Goal: Information Seeking & Learning: Learn about a topic

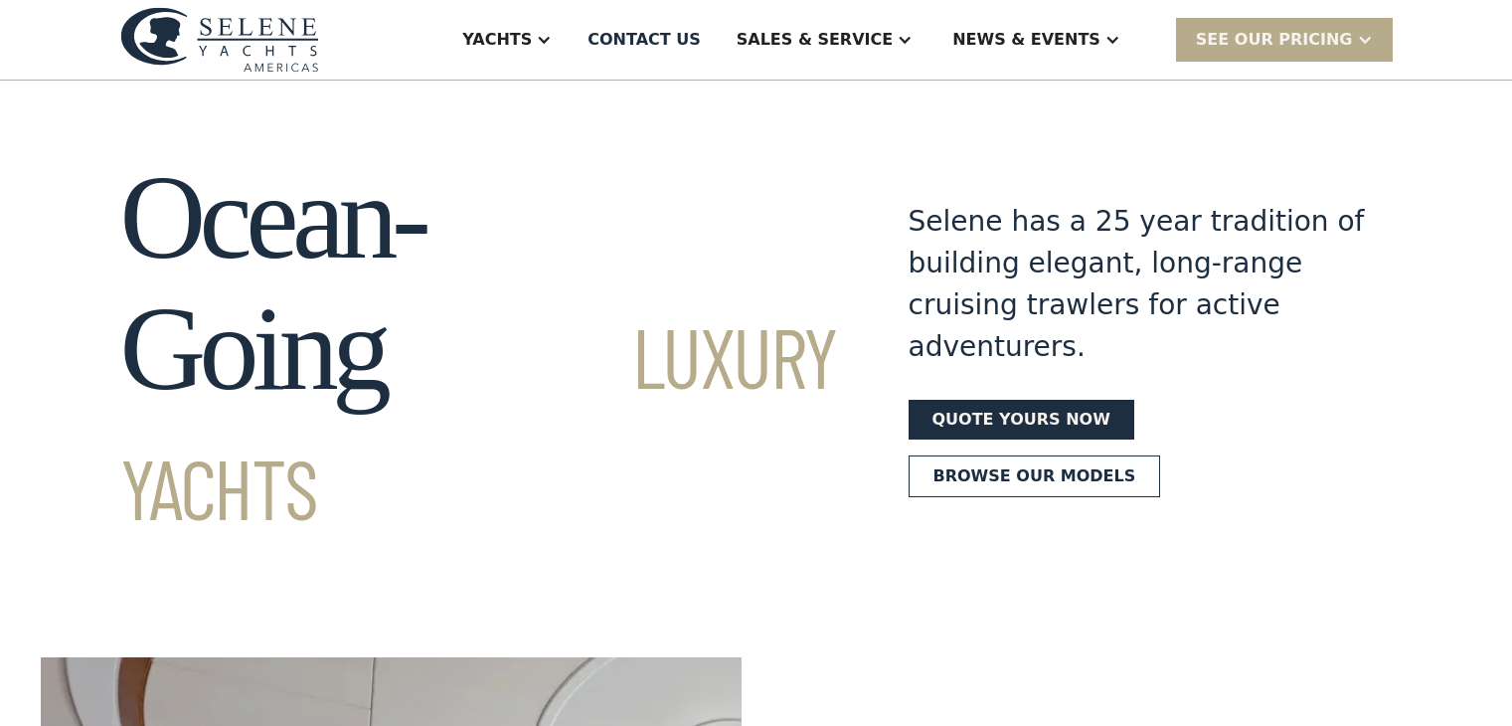
click at [532, 49] on div "Yachts" at bounding box center [497, 40] width 70 height 24
click at [532, 43] on div "Yachts" at bounding box center [497, 40] width 70 height 24
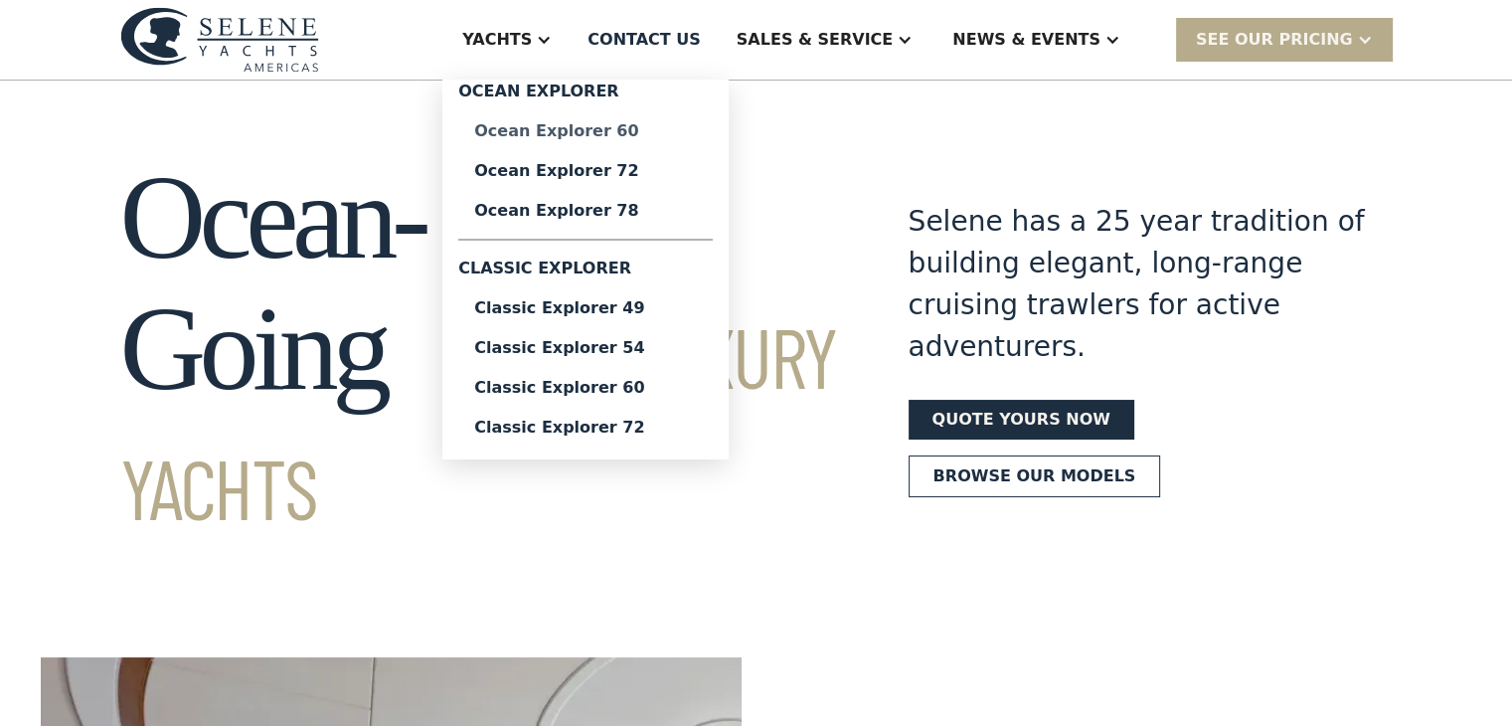
click at [649, 131] on div "Ocean Explorer 60" at bounding box center [585, 131] width 223 height 16
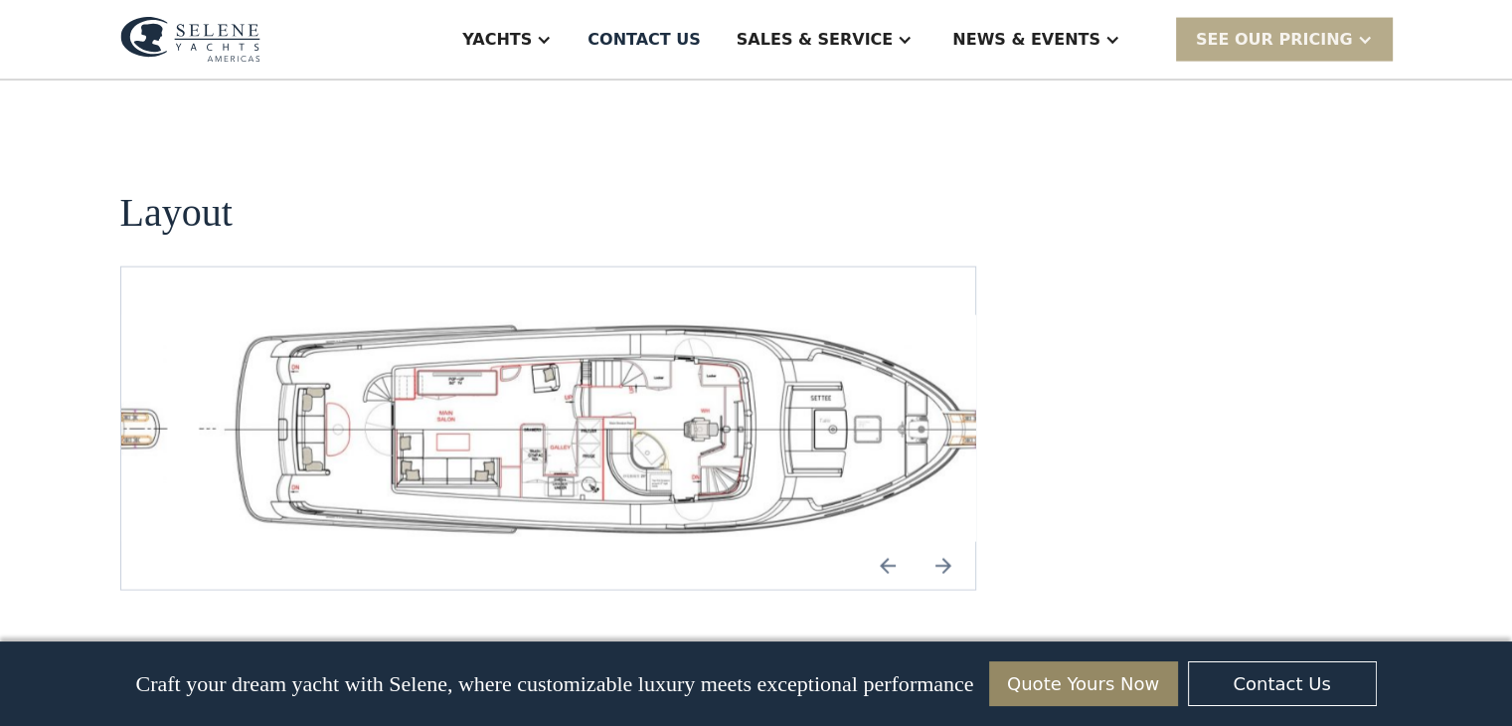
scroll to position [4373, 0]
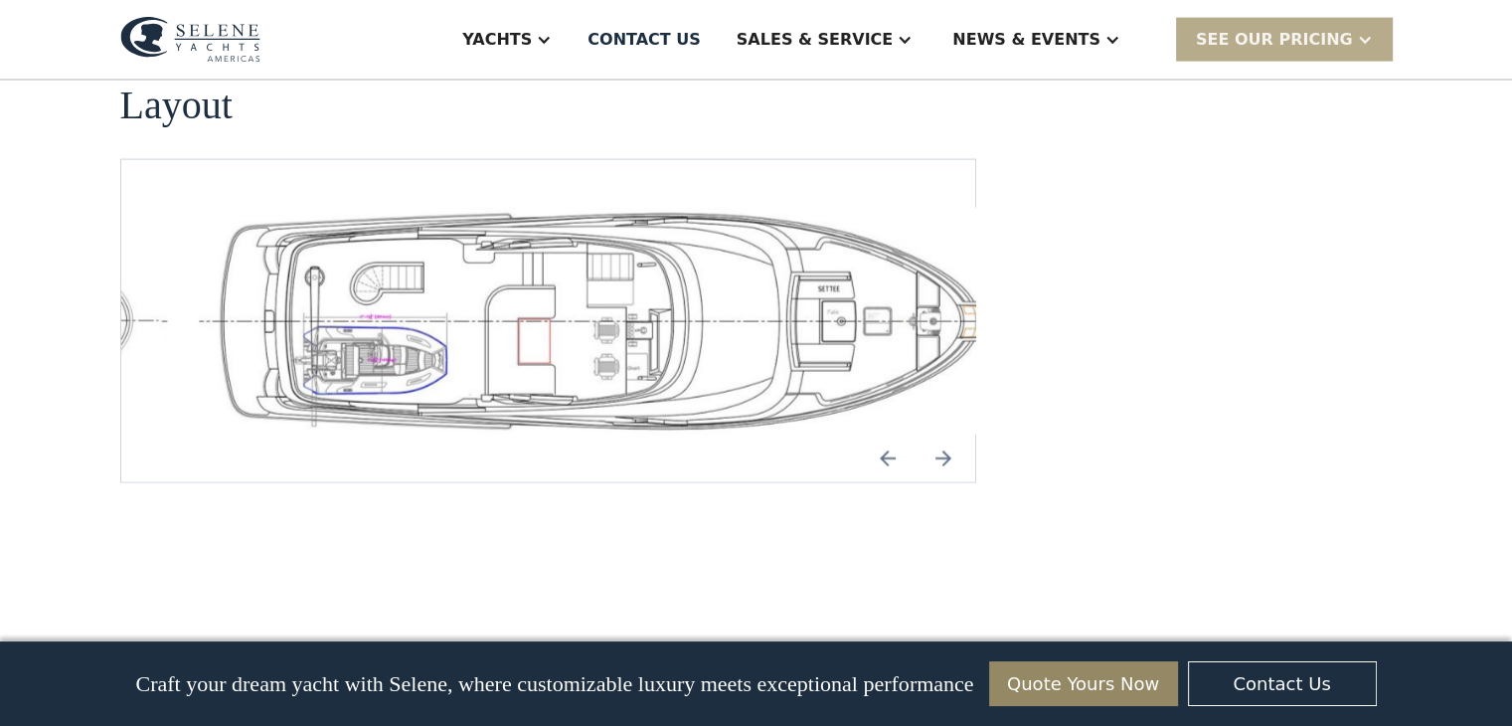
click at [886, 434] on img "Previous slide" at bounding box center [888, 458] width 48 height 48
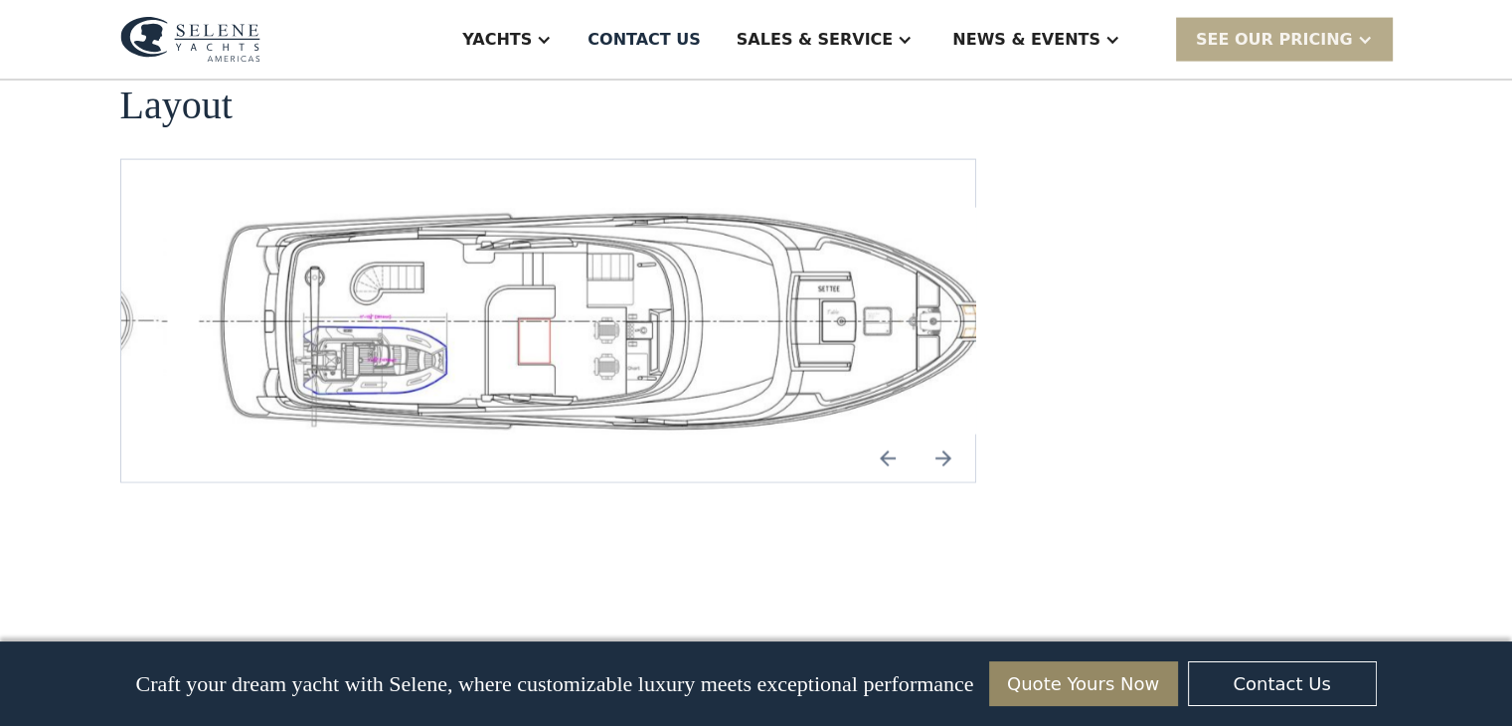
click at [886, 434] on img "Previous slide" at bounding box center [888, 458] width 48 height 48
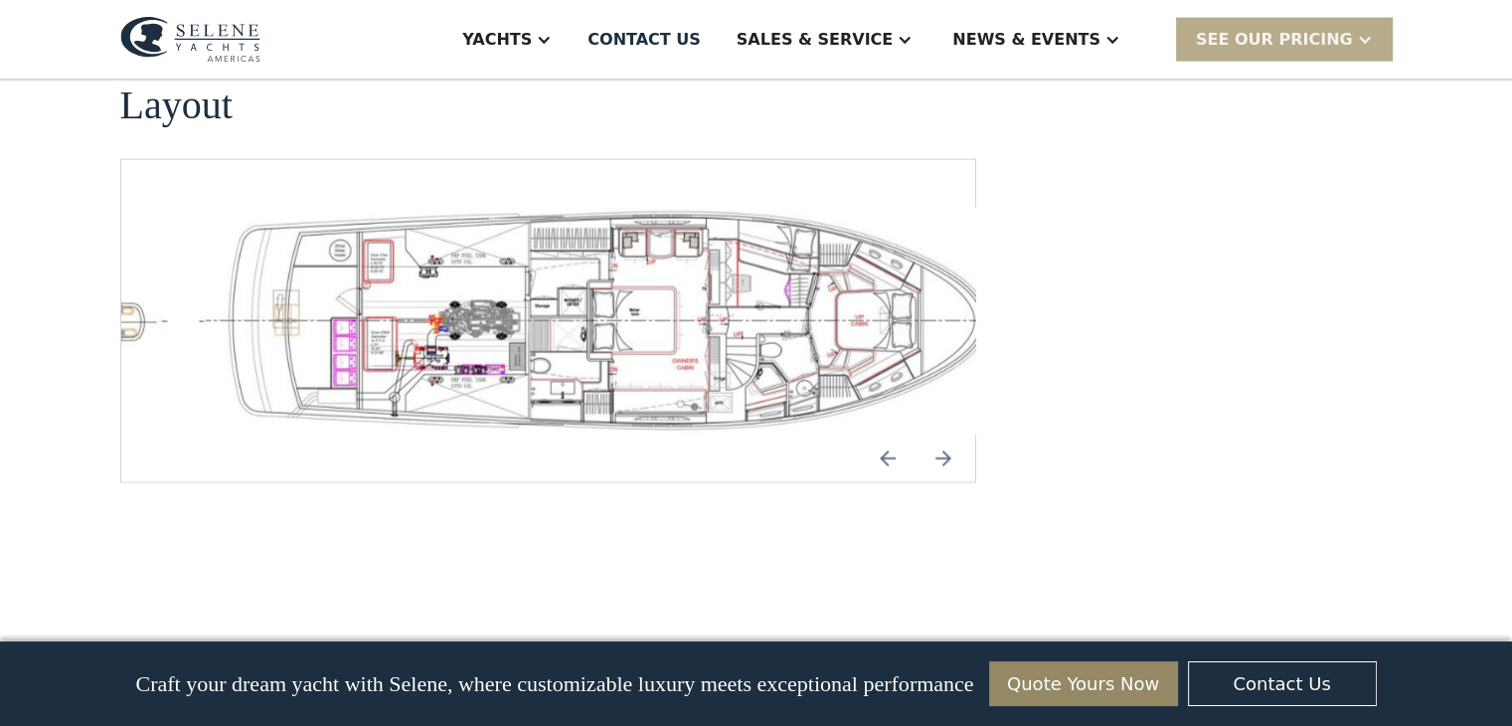
click at [889, 434] on img "Previous slide" at bounding box center [888, 458] width 48 height 48
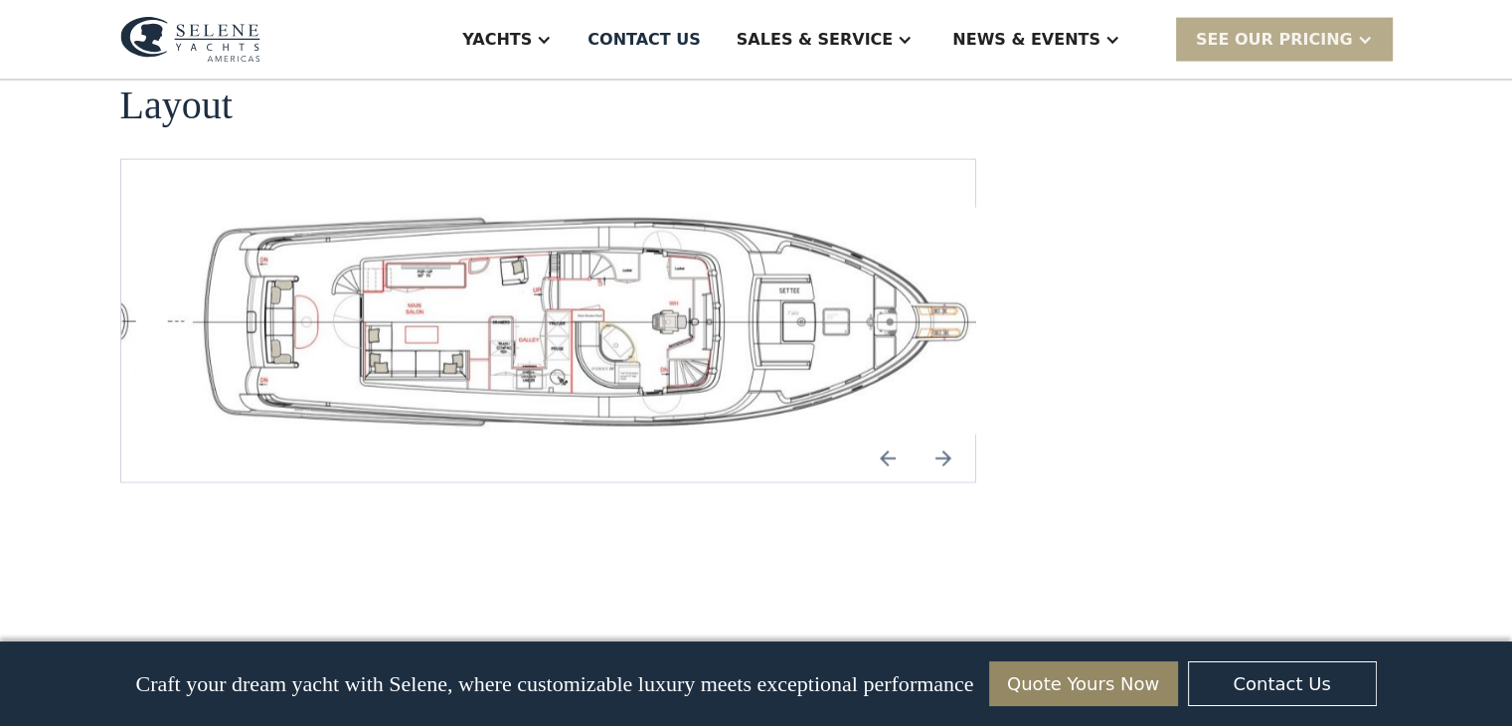
click at [889, 434] on img "Previous slide" at bounding box center [888, 458] width 48 height 48
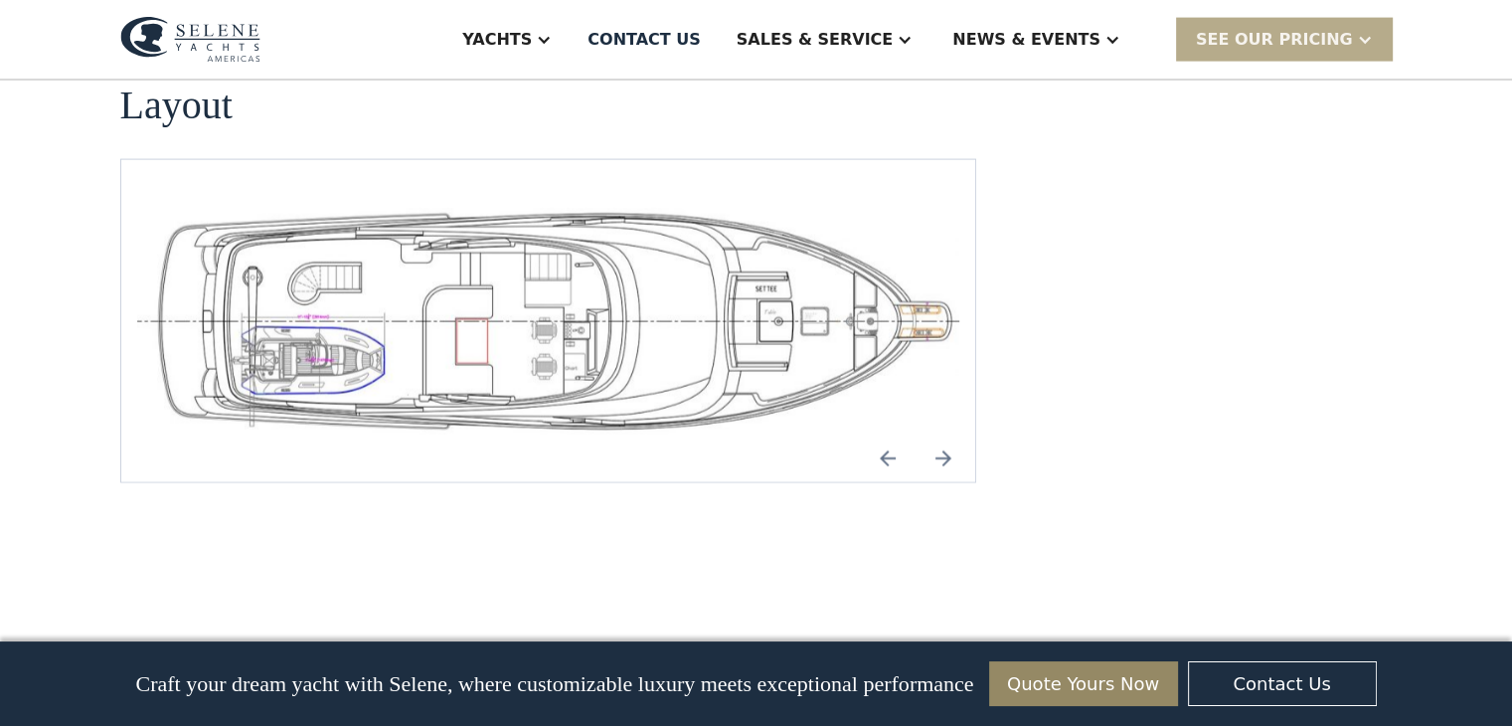
click at [889, 434] on img "Previous slide" at bounding box center [888, 458] width 48 height 48
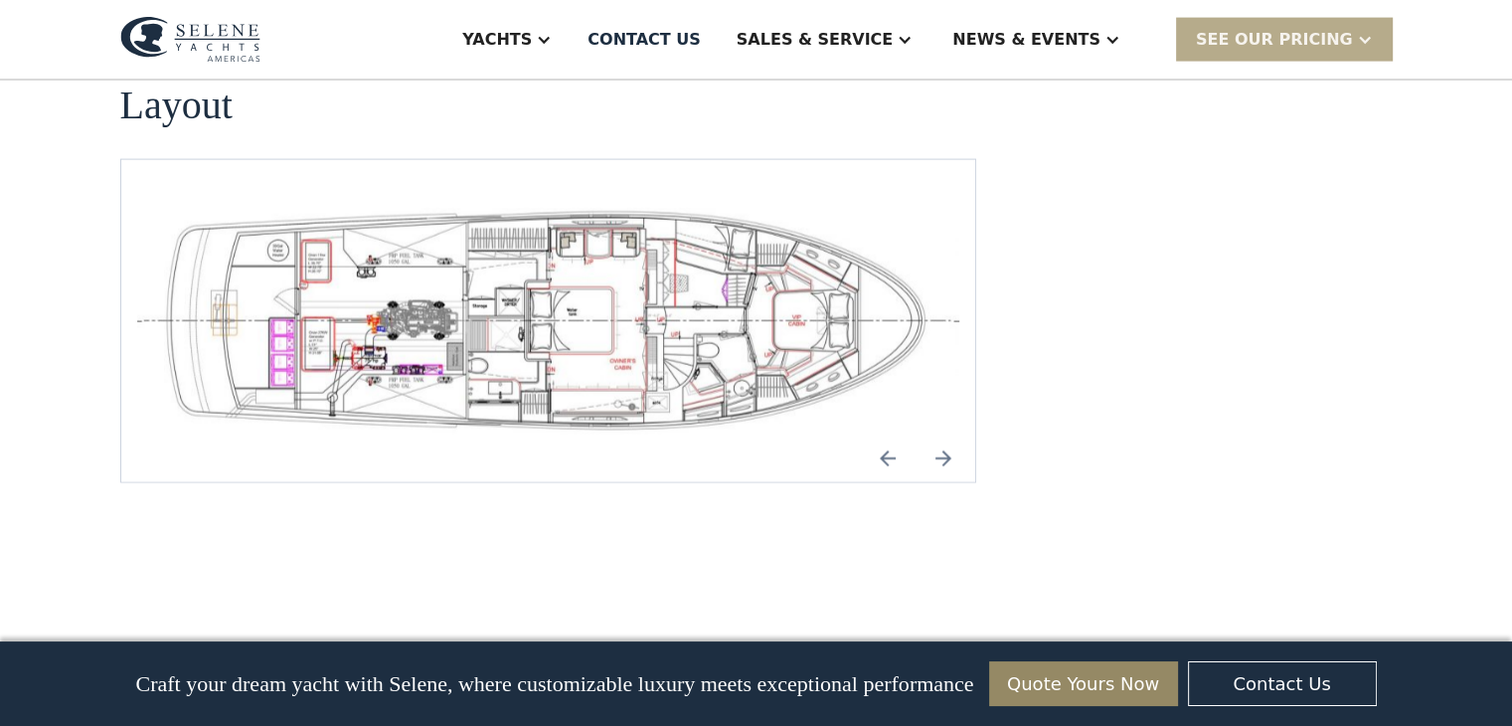
click at [887, 434] on img "Previous slide" at bounding box center [888, 458] width 48 height 48
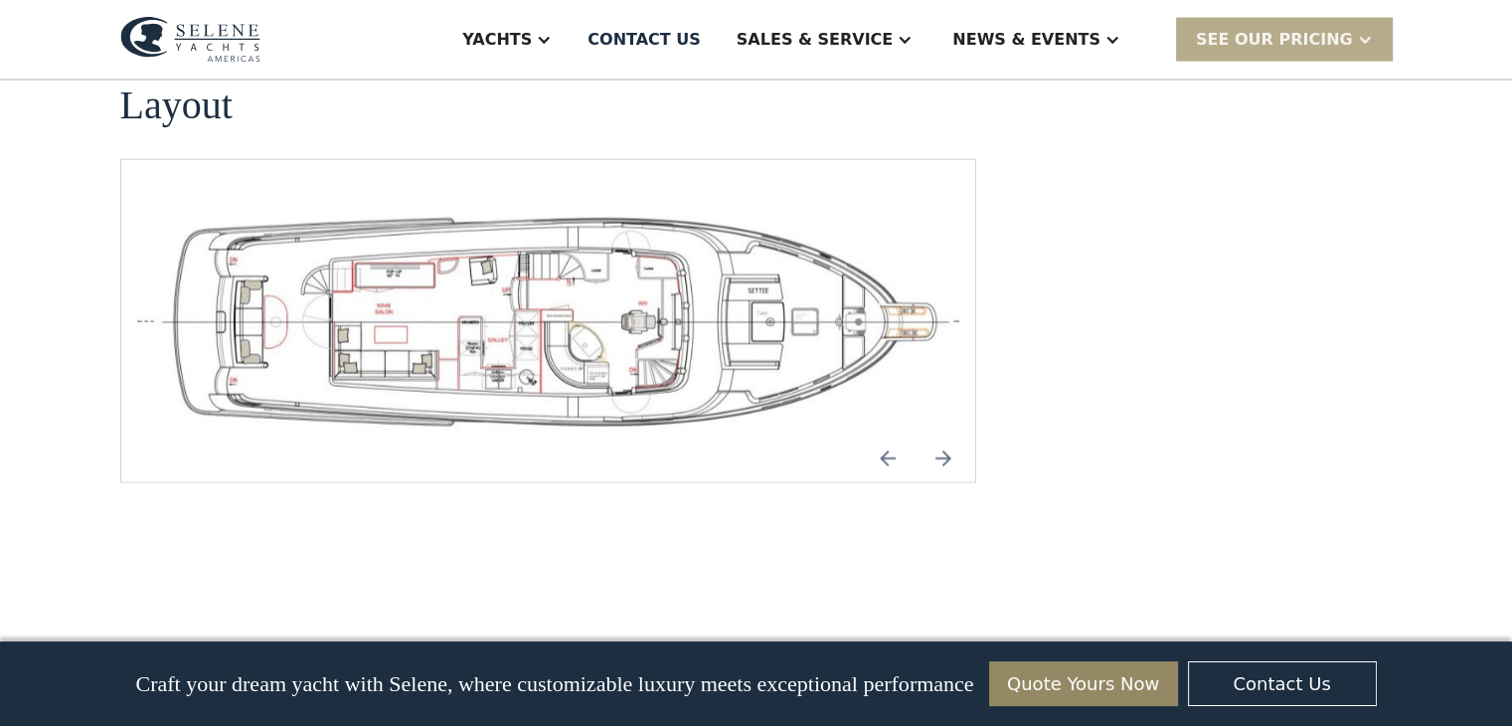
click at [887, 434] on img "Previous slide" at bounding box center [888, 458] width 48 height 48
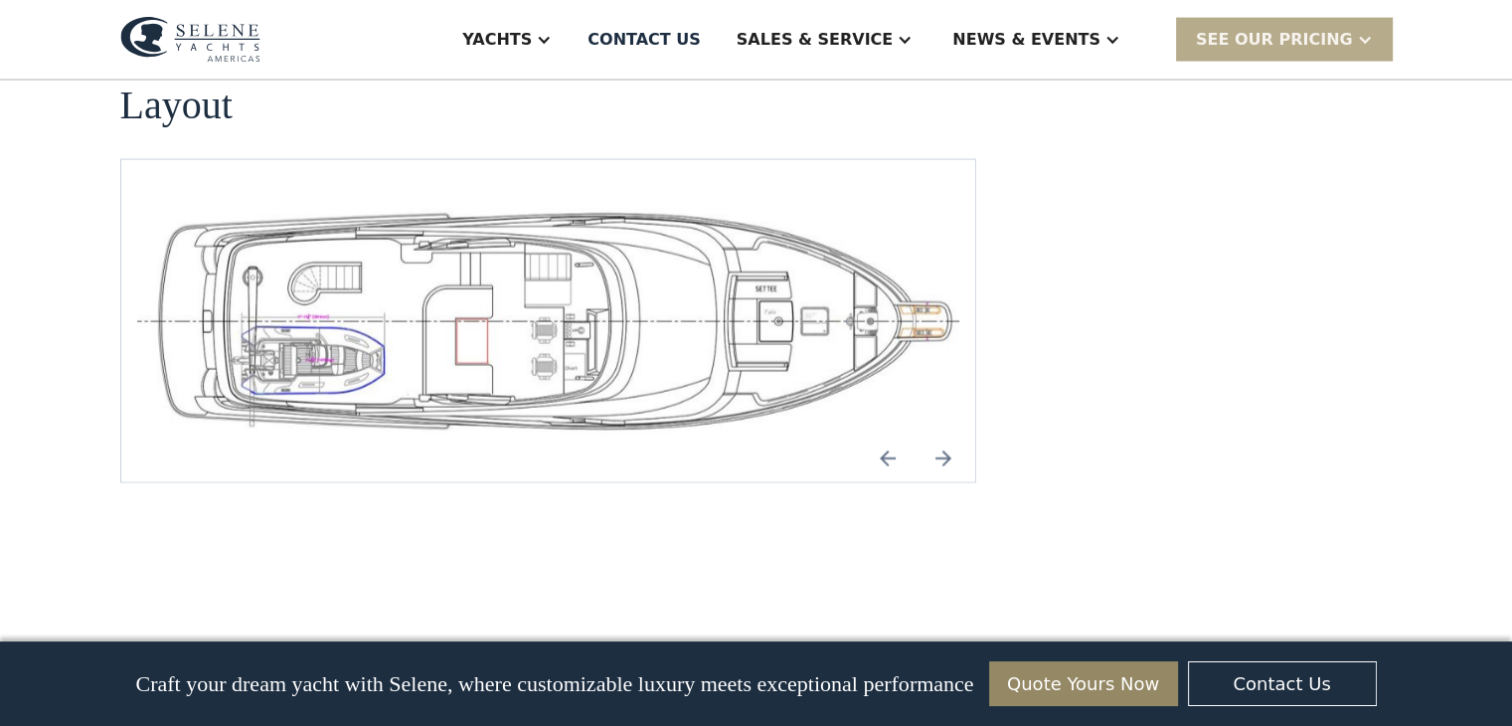
click at [887, 434] on img "Previous slide" at bounding box center [888, 458] width 48 height 48
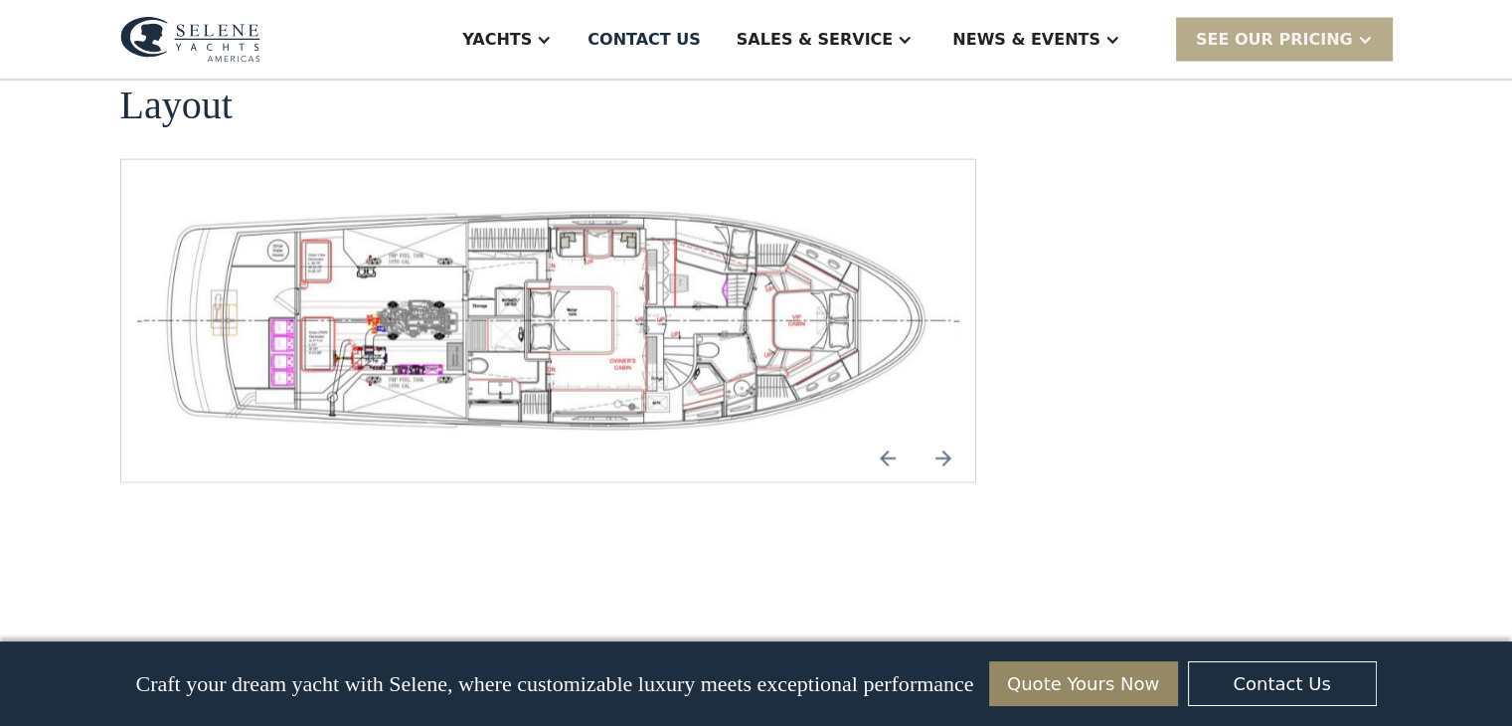
click at [943, 434] on img "Next slide" at bounding box center [943, 458] width 48 height 48
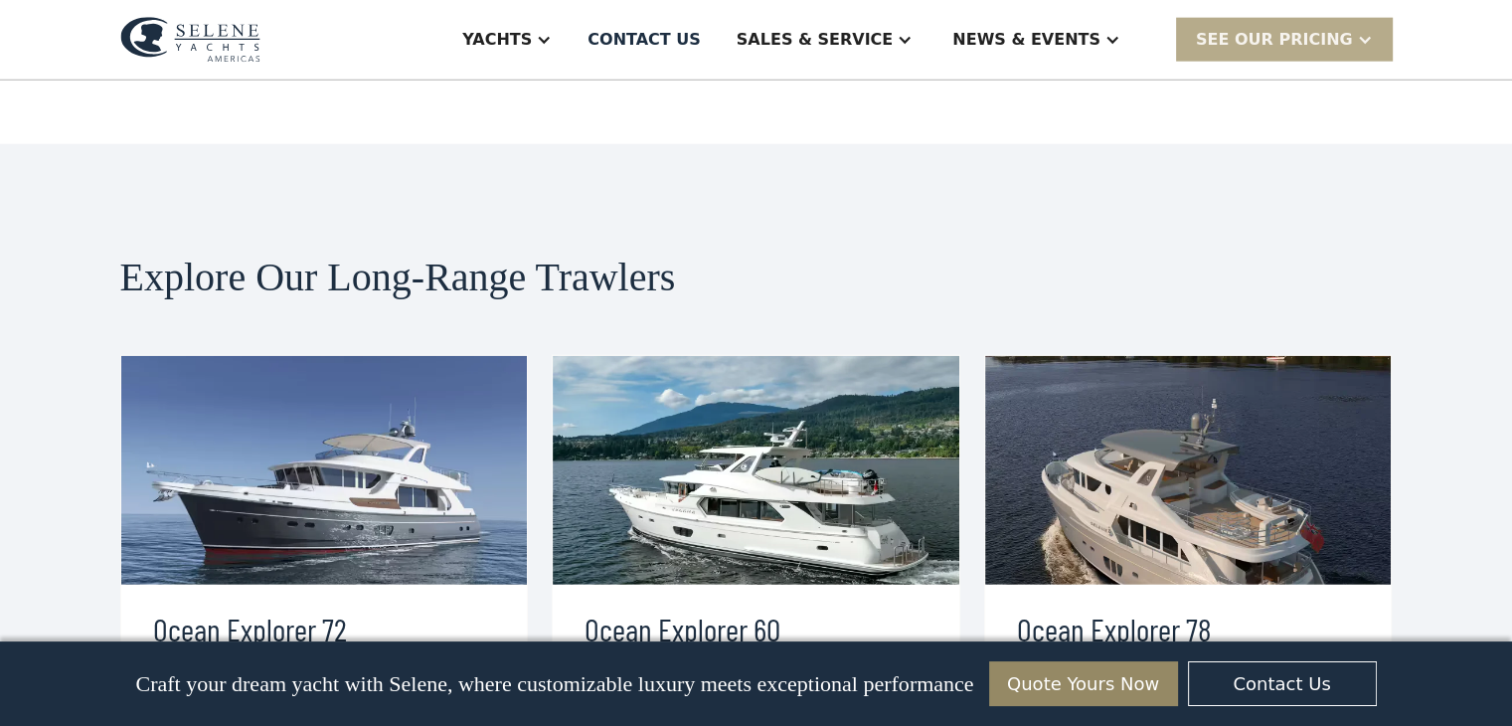
scroll to position [5068, 0]
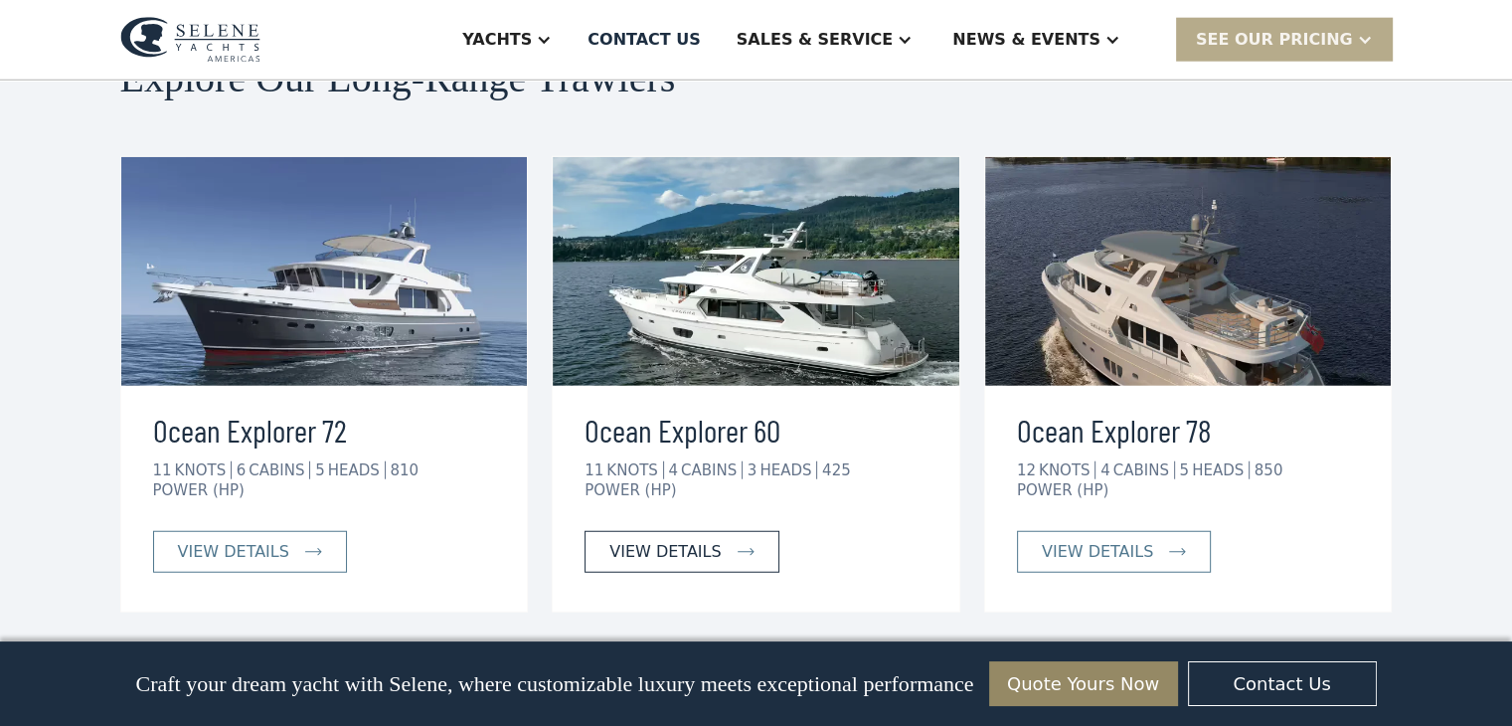
click at [640, 540] on div "view details" at bounding box center [664, 552] width 111 height 24
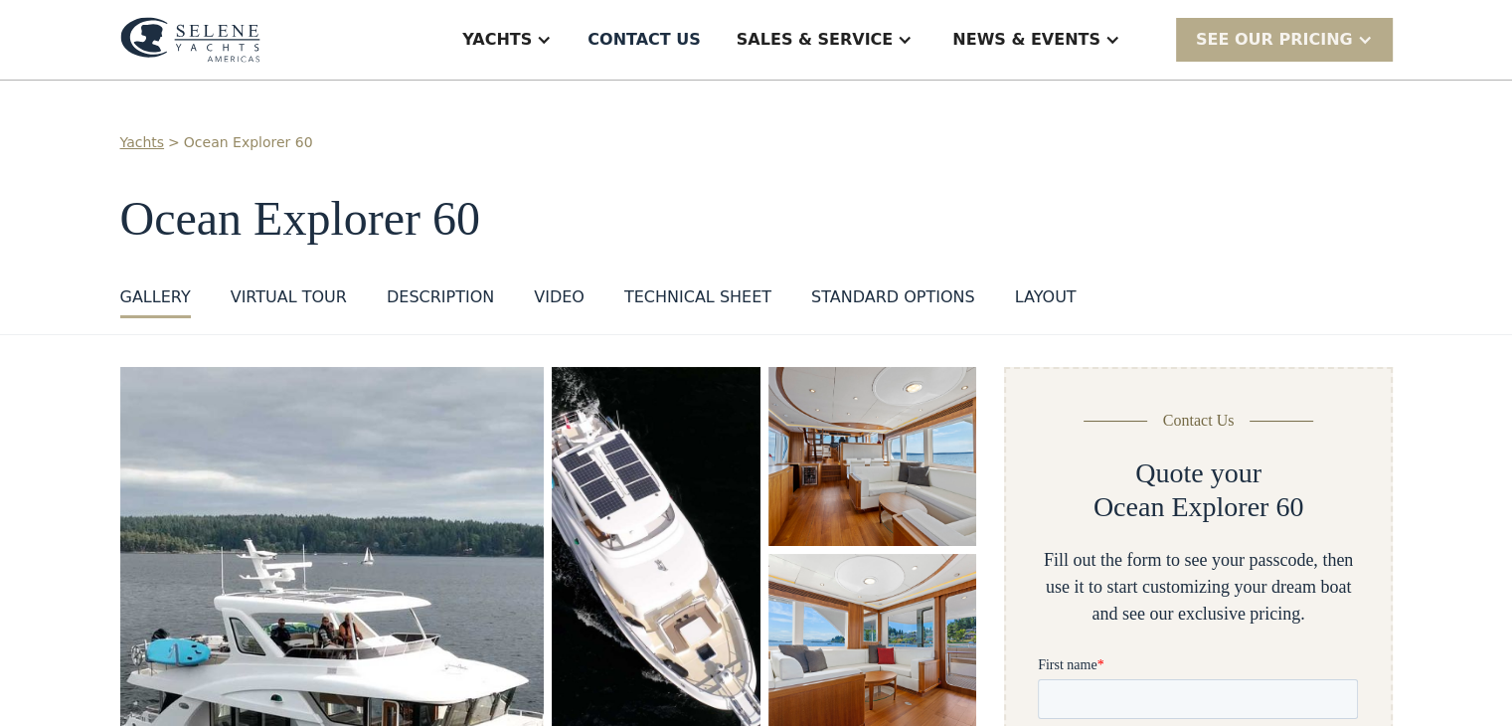
scroll to position [398, 0]
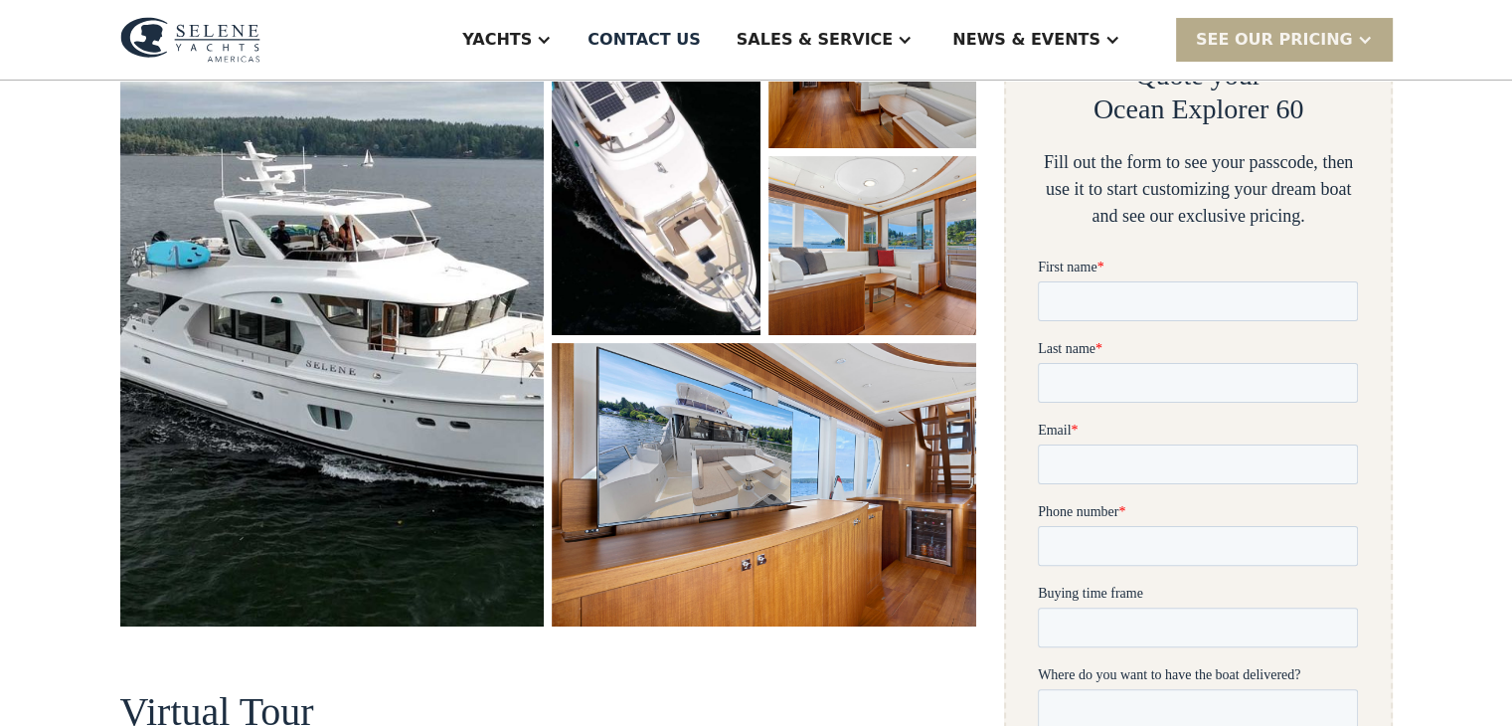
click at [397, 447] on img "open lightbox" at bounding box center [332, 297] width 424 height 657
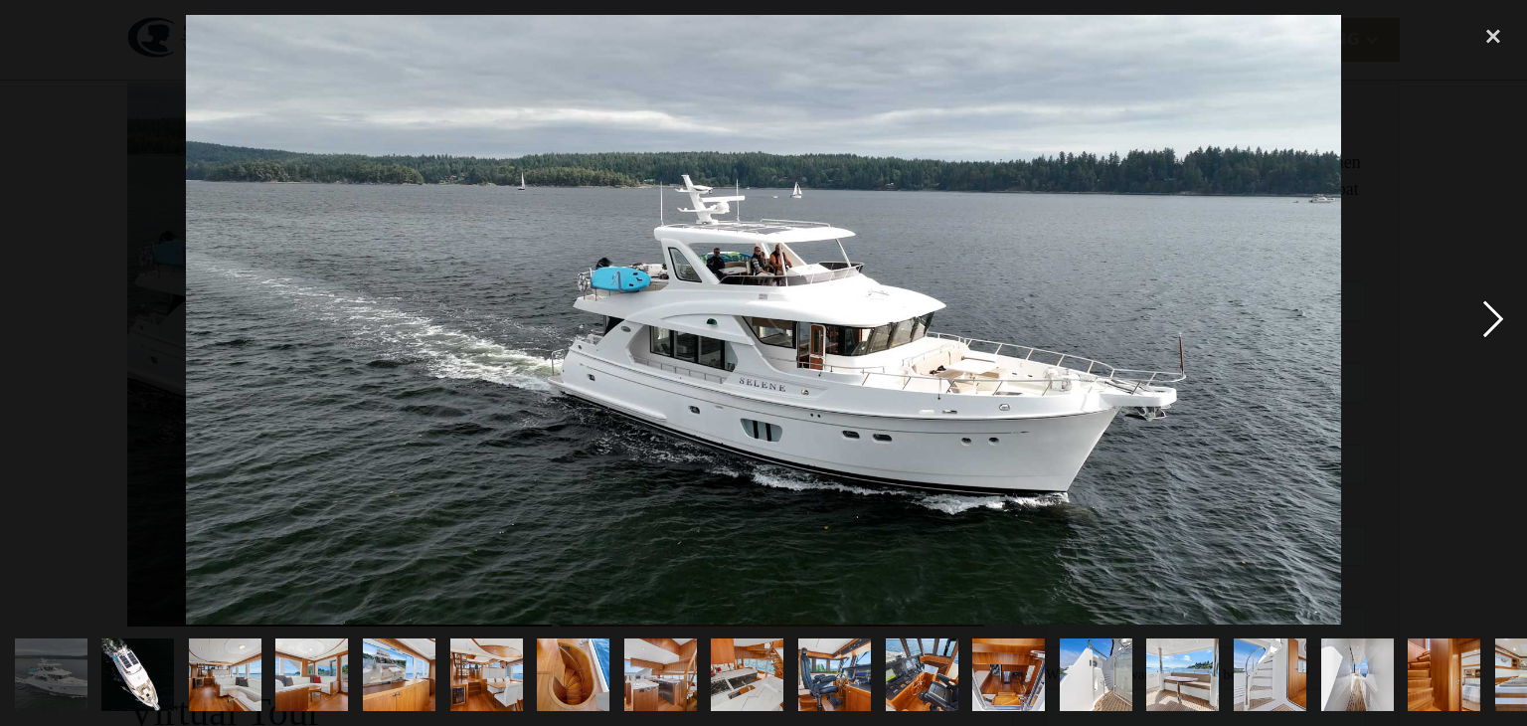
click at [1491, 319] on div "next image" at bounding box center [1493, 319] width 68 height 609
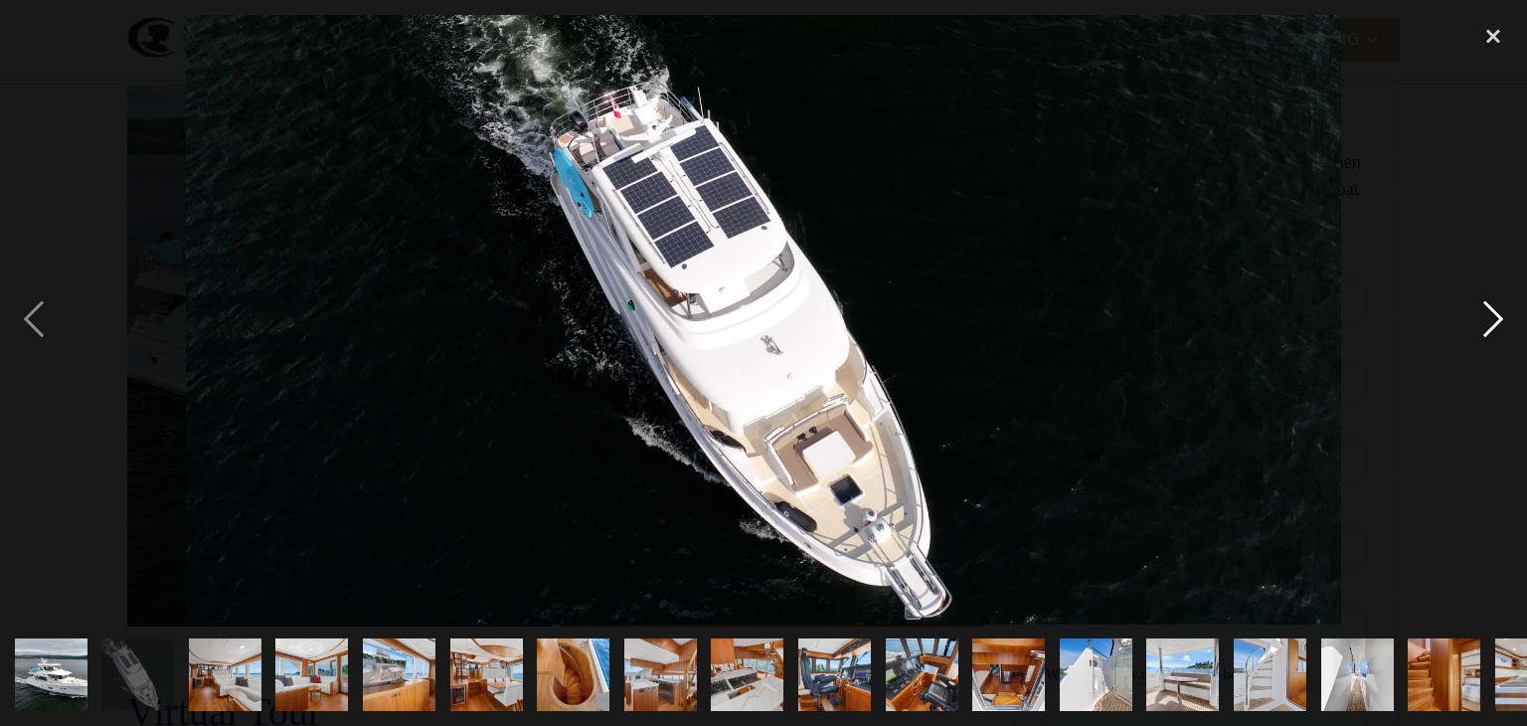
click at [1491, 319] on div "next image" at bounding box center [1493, 319] width 68 height 609
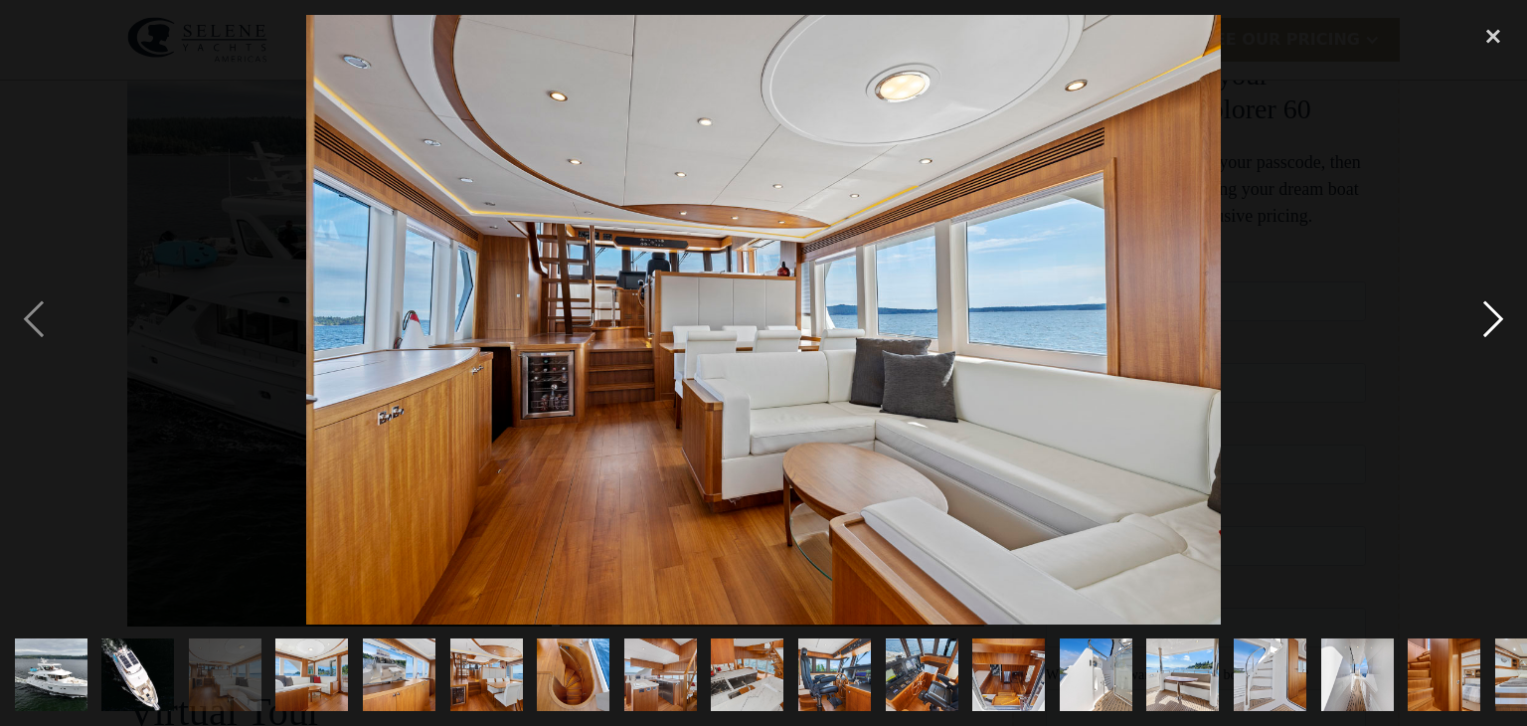
click at [1491, 319] on div "next image" at bounding box center [1493, 319] width 68 height 609
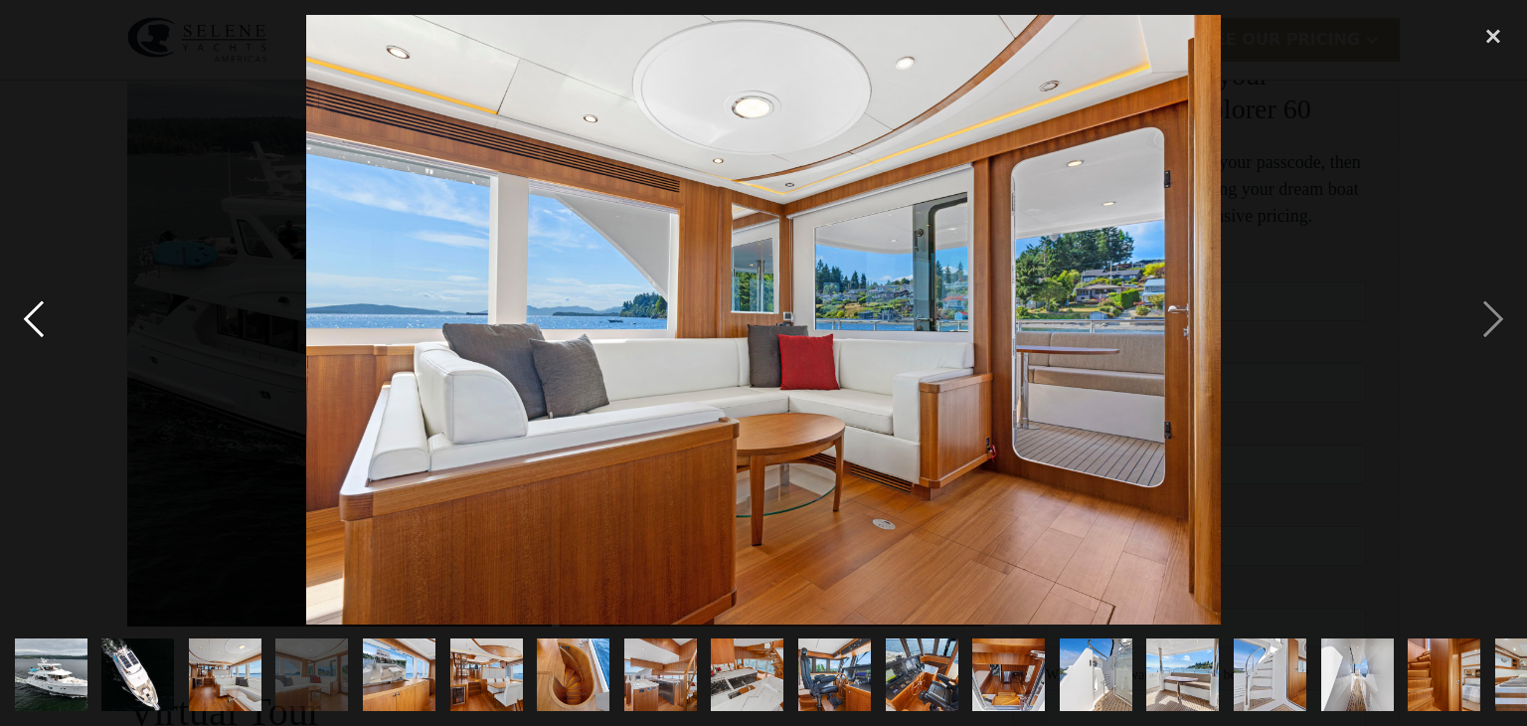
click at [22, 315] on div "previous image" at bounding box center [34, 319] width 68 height 609
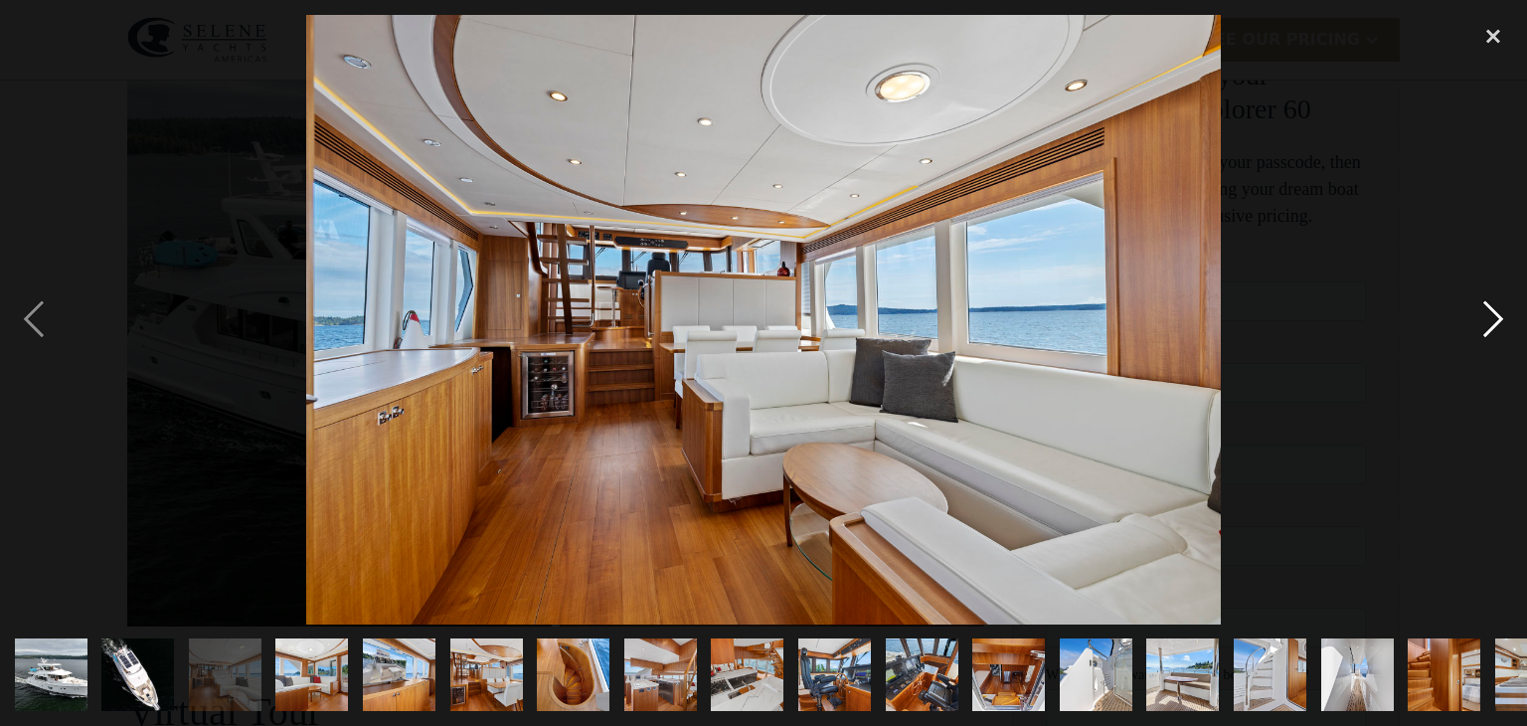
click at [1500, 316] on div "next image" at bounding box center [1493, 319] width 68 height 609
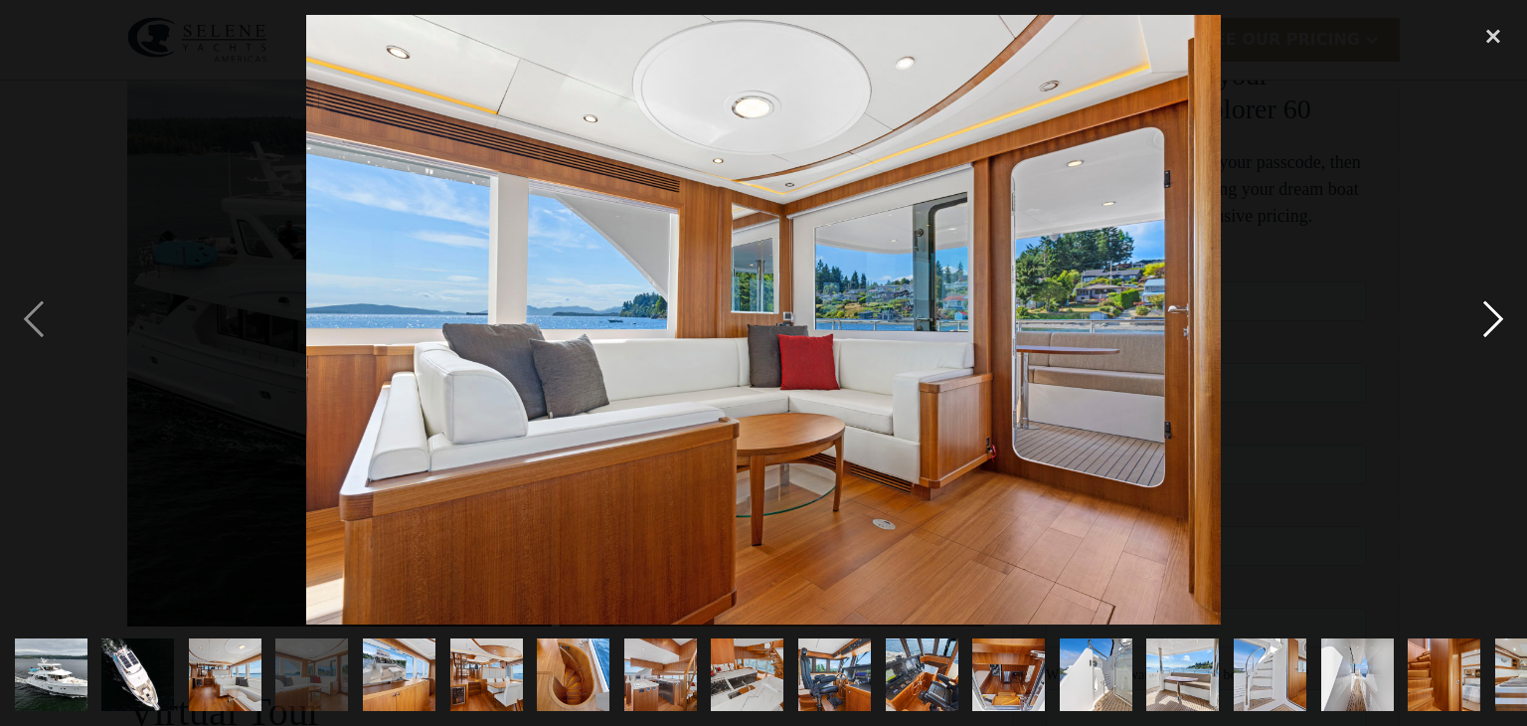
click at [1500, 316] on div "next image" at bounding box center [1493, 319] width 68 height 609
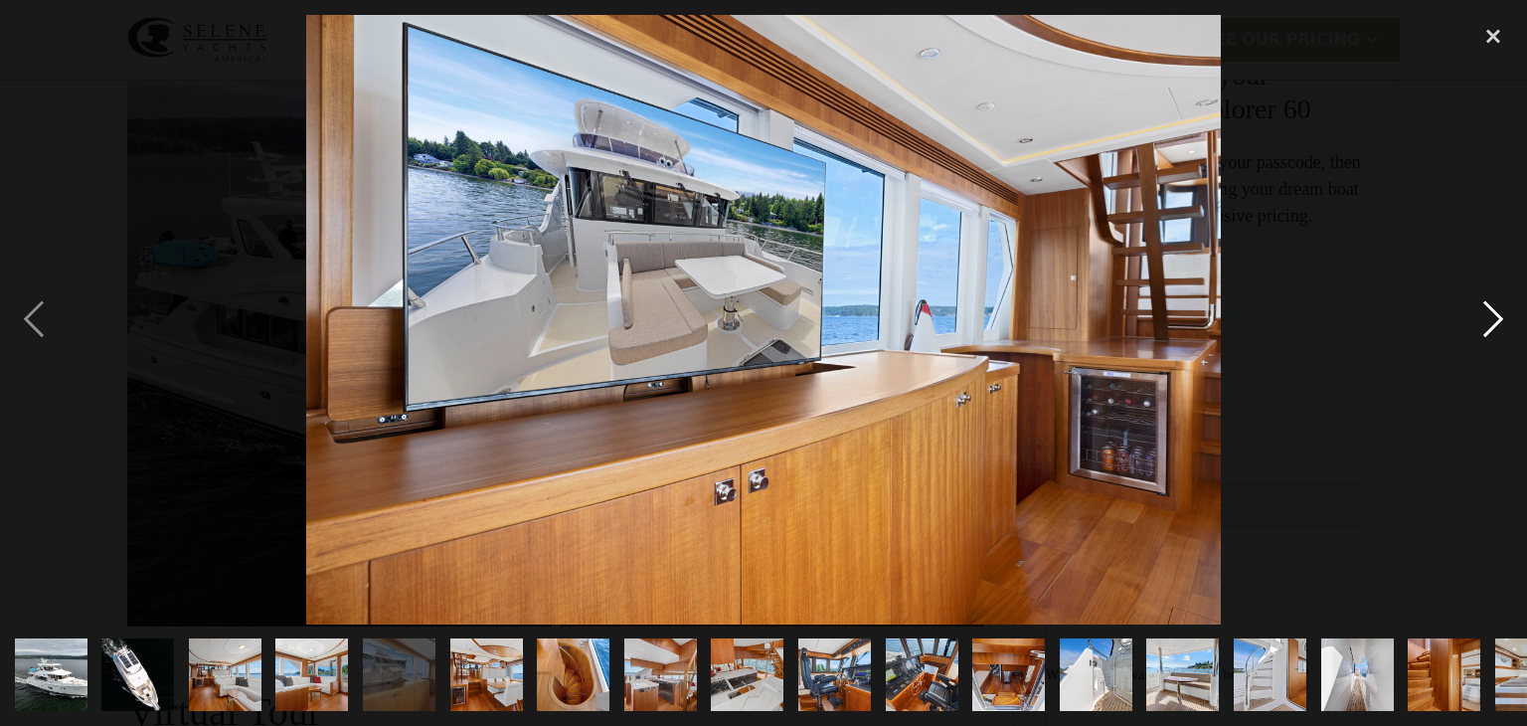
click at [1500, 316] on div "next image" at bounding box center [1493, 319] width 68 height 609
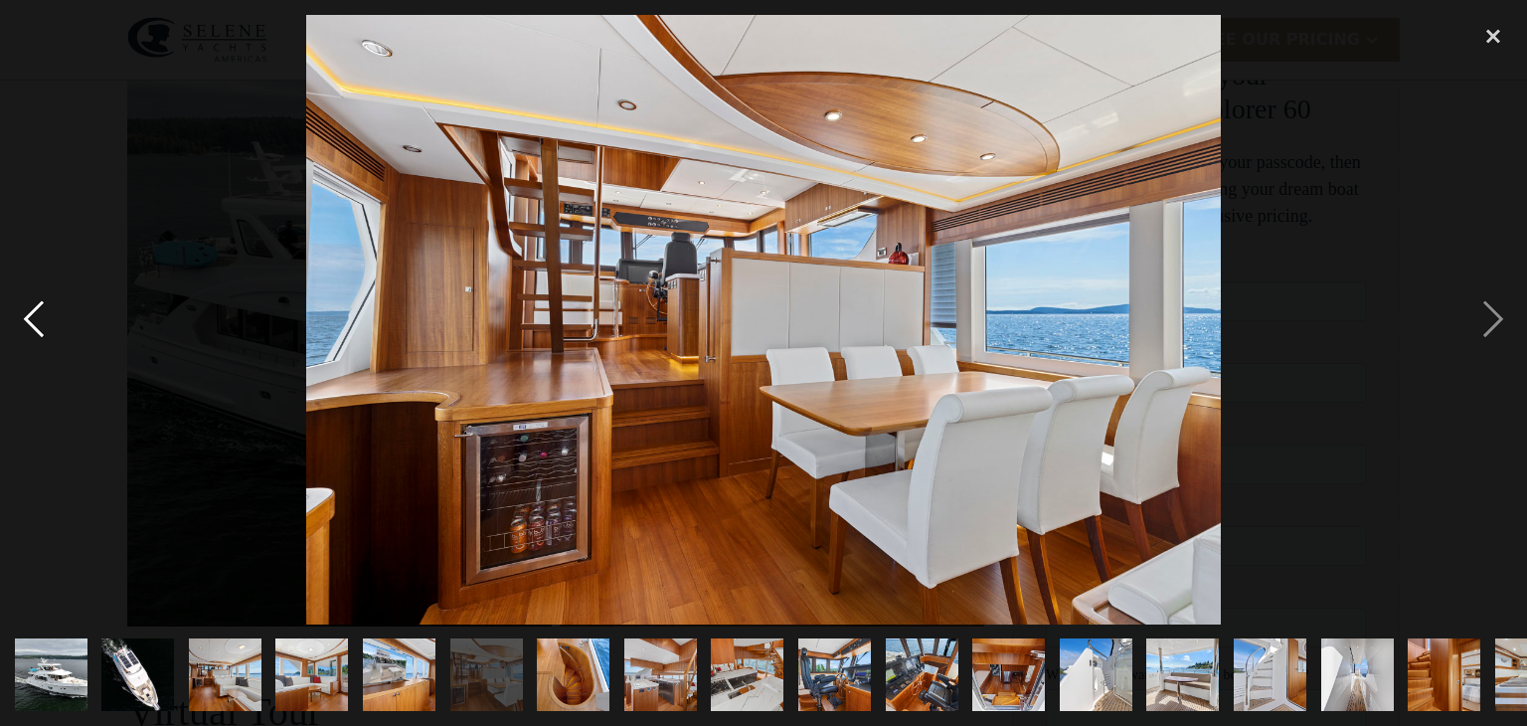
click at [36, 307] on div "previous image" at bounding box center [34, 319] width 68 height 609
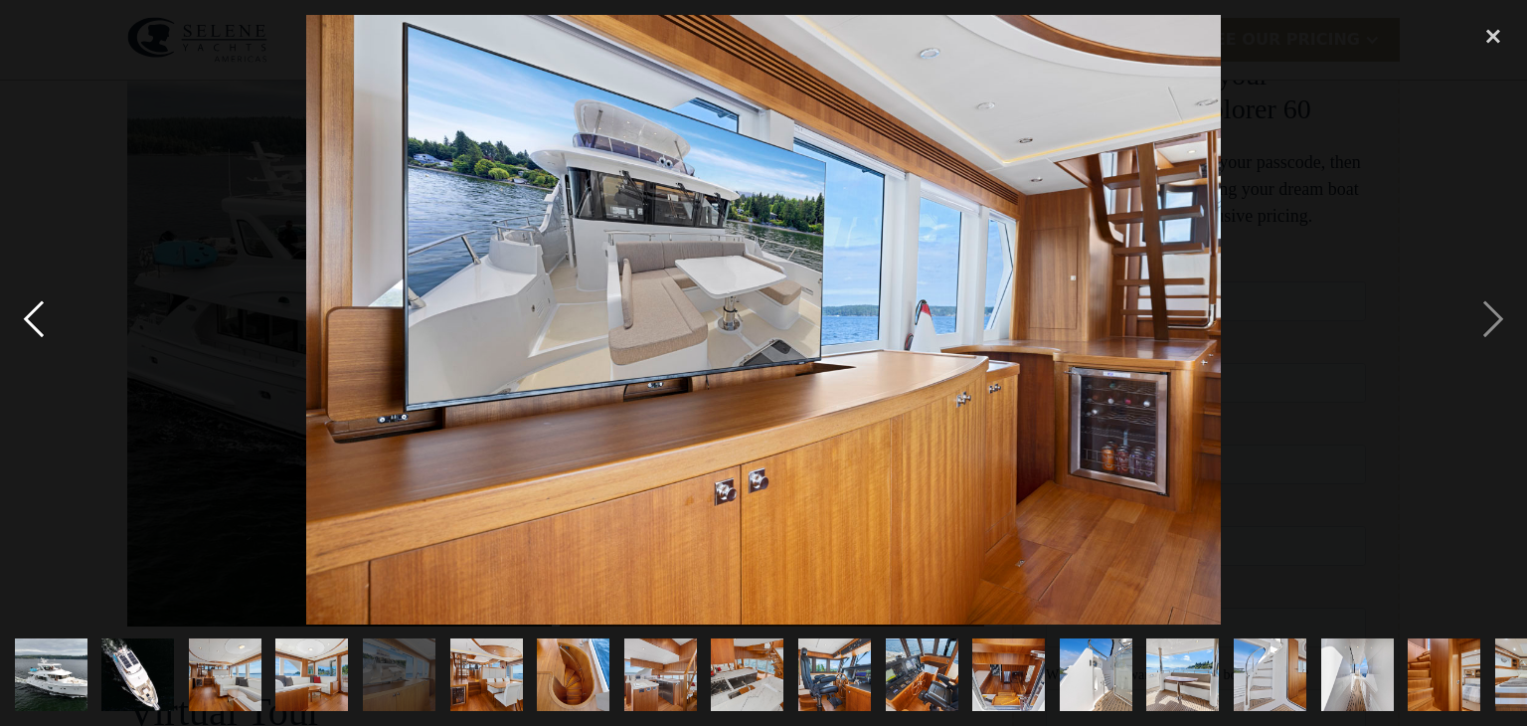
click at [36, 307] on div "previous image" at bounding box center [34, 319] width 68 height 609
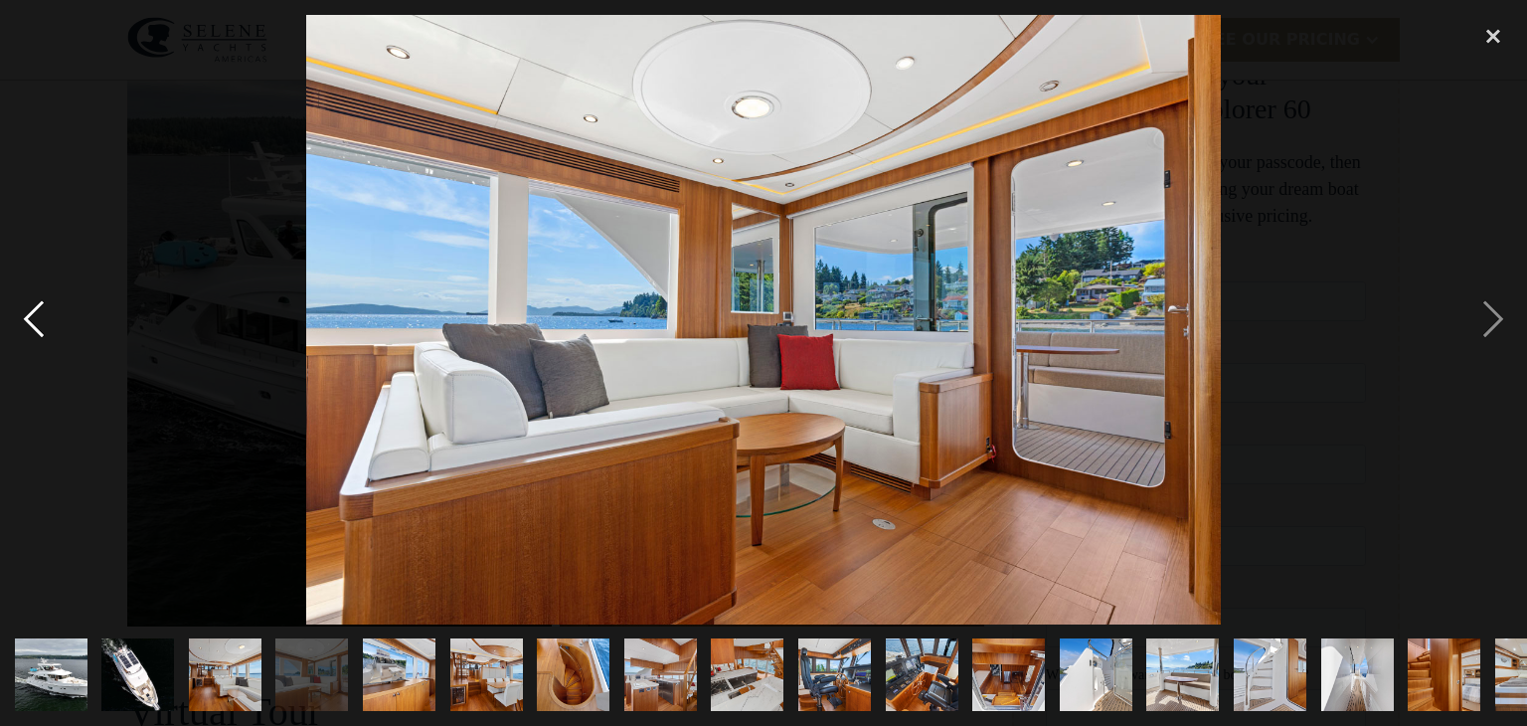
click at [36, 307] on div "previous image" at bounding box center [34, 319] width 68 height 609
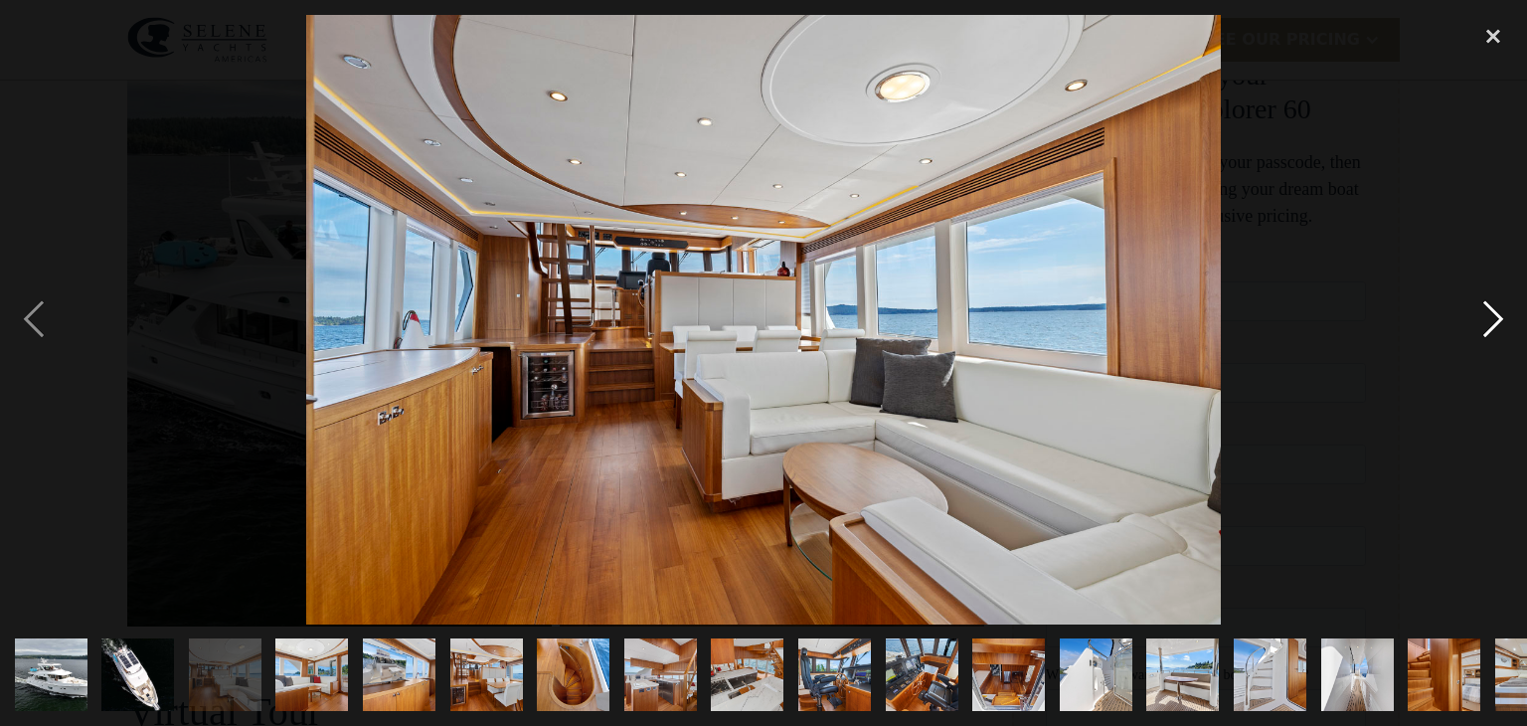
click at [1496, 318] on div "next image" at bounding box center [1493, 319] width 68 height 609
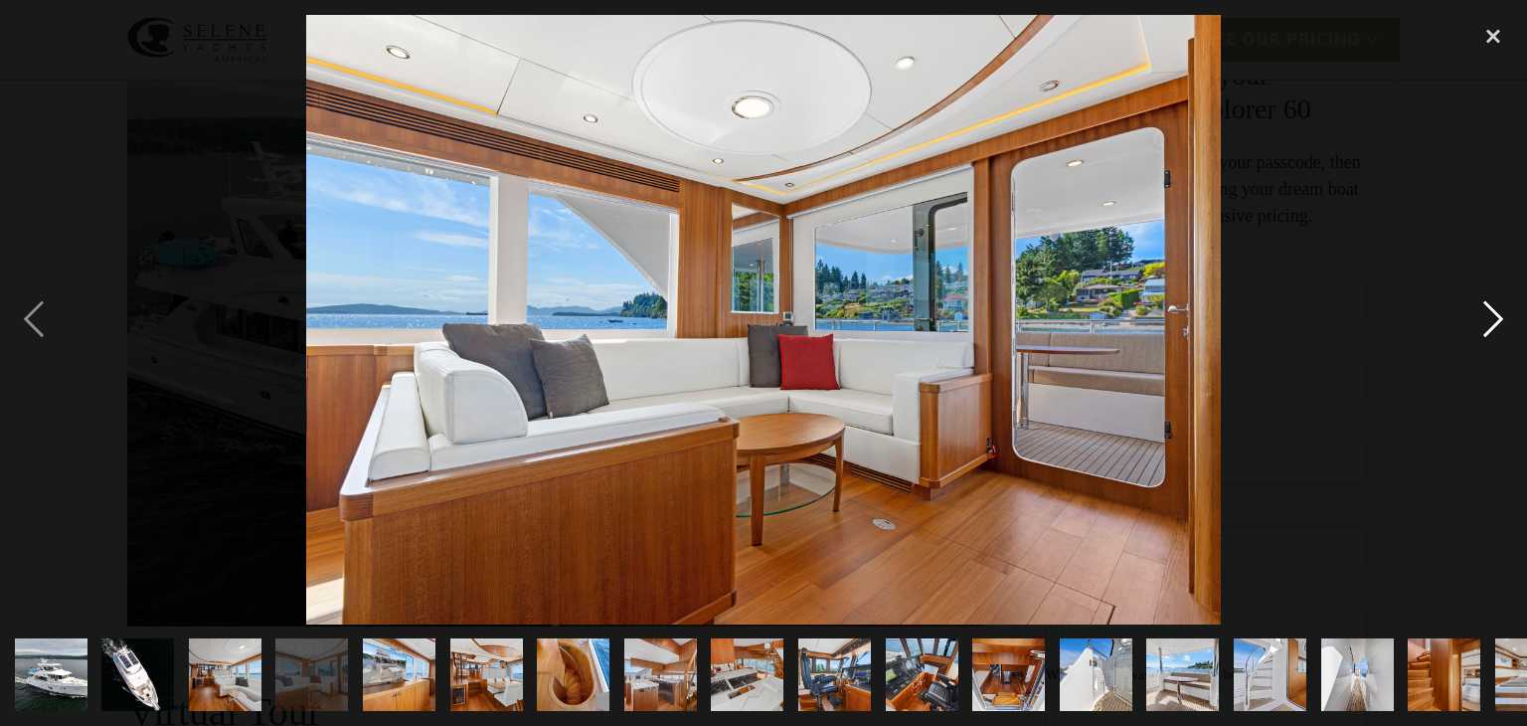
click at [1496, 318] on div "next image" at bounding box center [1493, 319] width 68 height 609
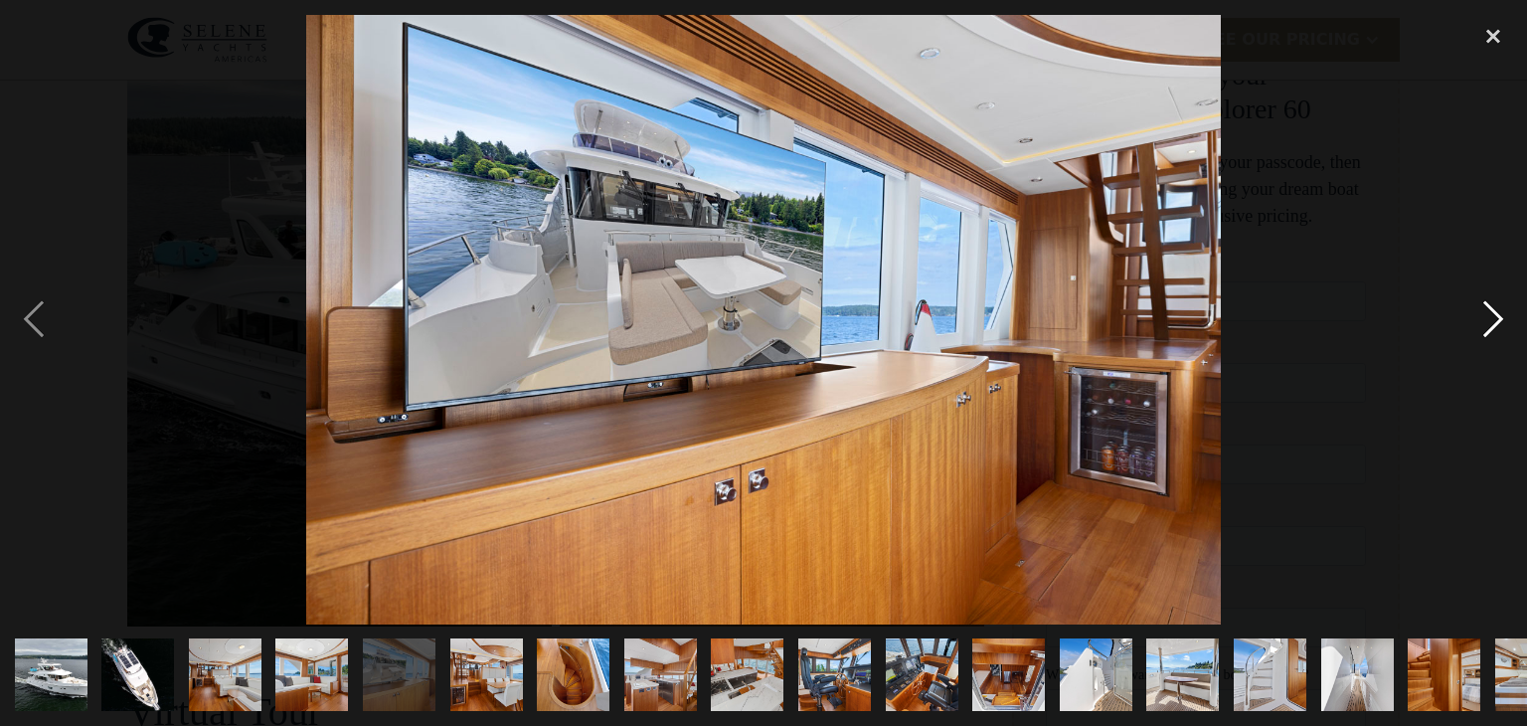
click at [1496, 318] on div "next image" at bounding box center [1493, 319] width 68 height 609
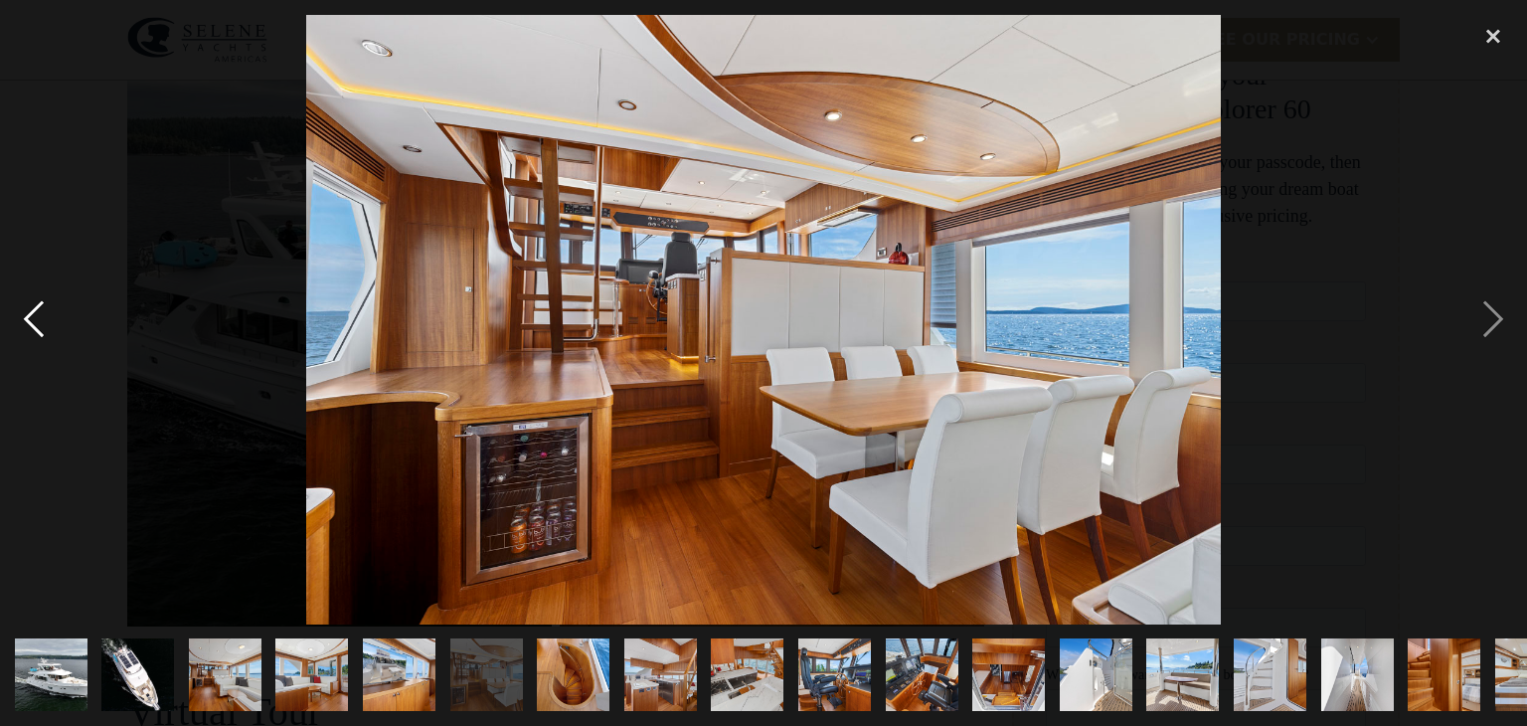
click at [27, 308] on div "previous image" at bounding box center [34, 319] width 68 height 609
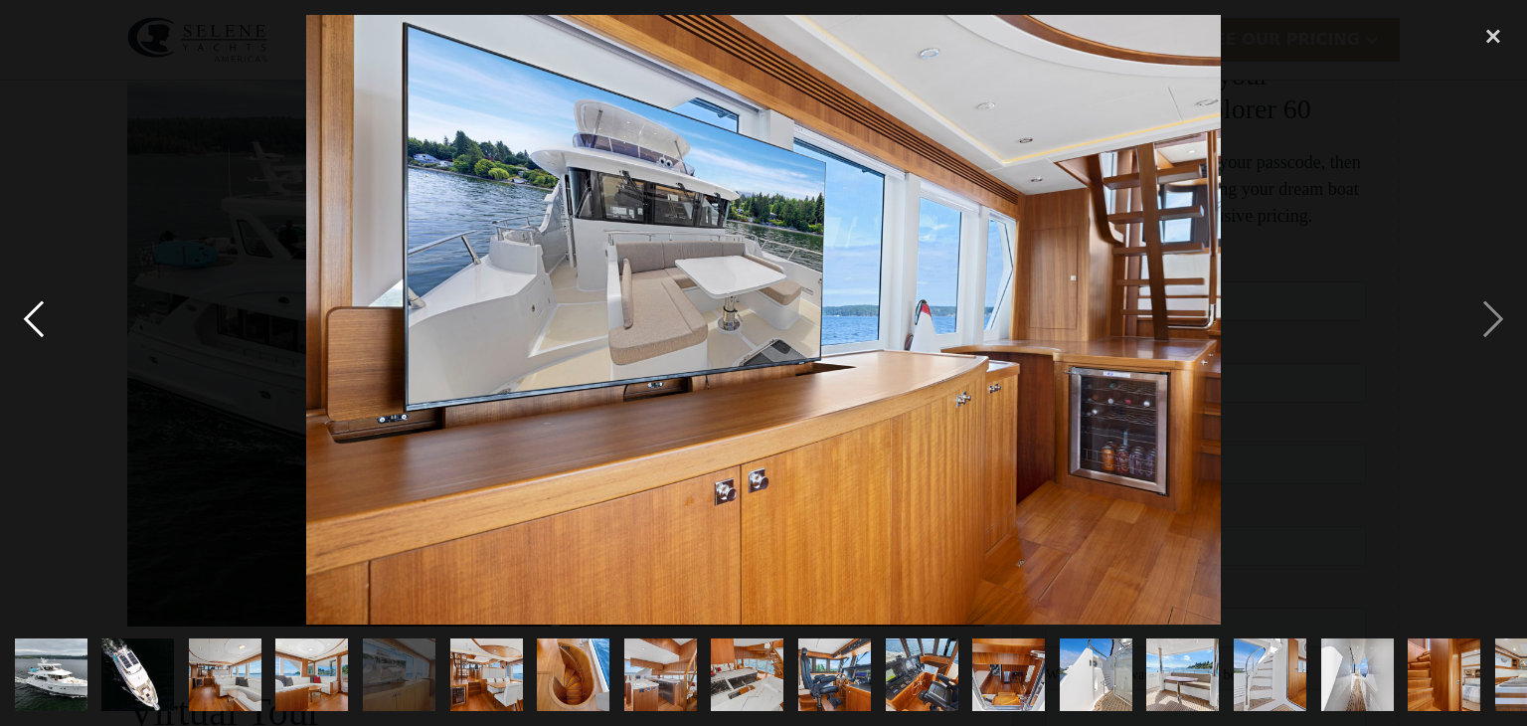
click at [28, 308] on div "previous image" at bounding box center [34, 319] width 68 height 609
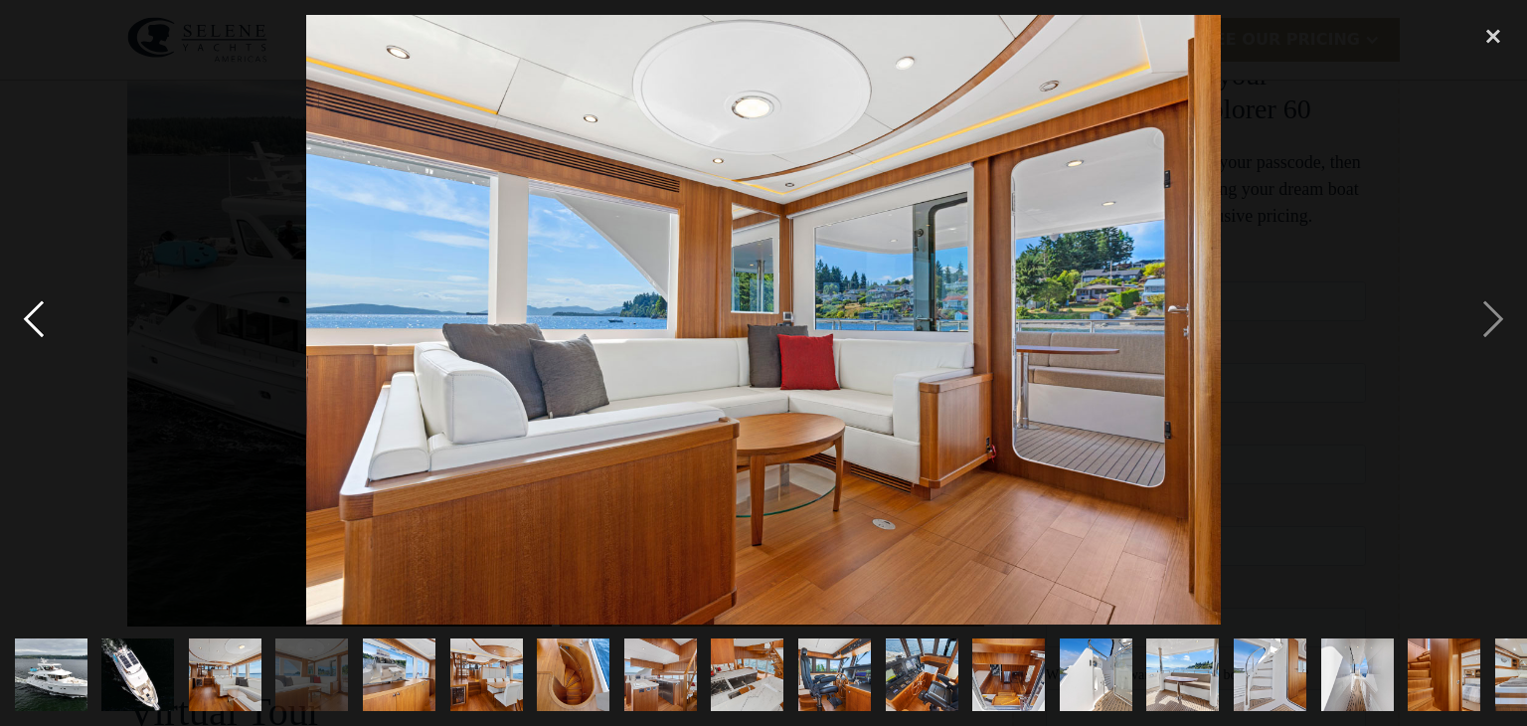
click at [28, 308] on div "previous image" at bounding box center [34, 319] width 68 height 609
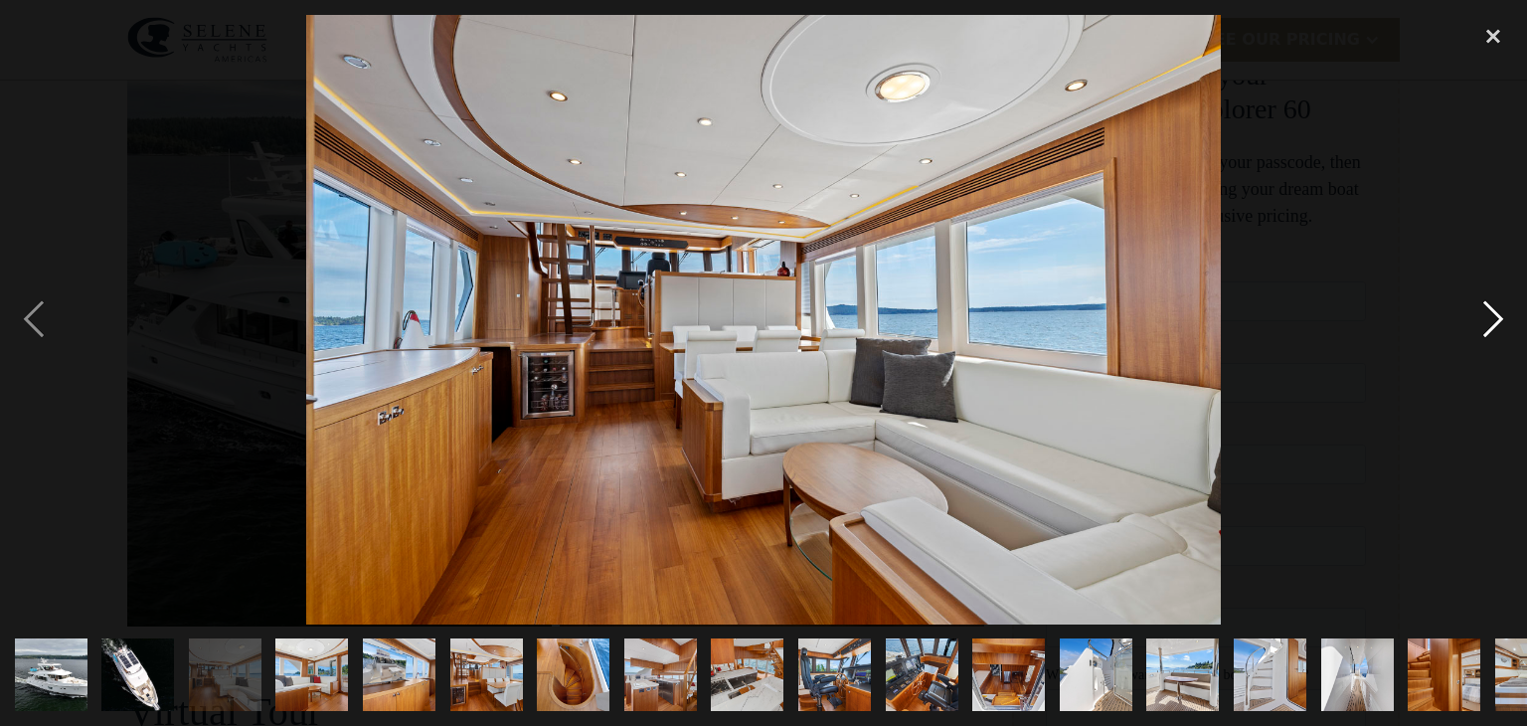
click at [1497, 312] on div "next image" at bounding box center [1493, 319] width 68 height 609
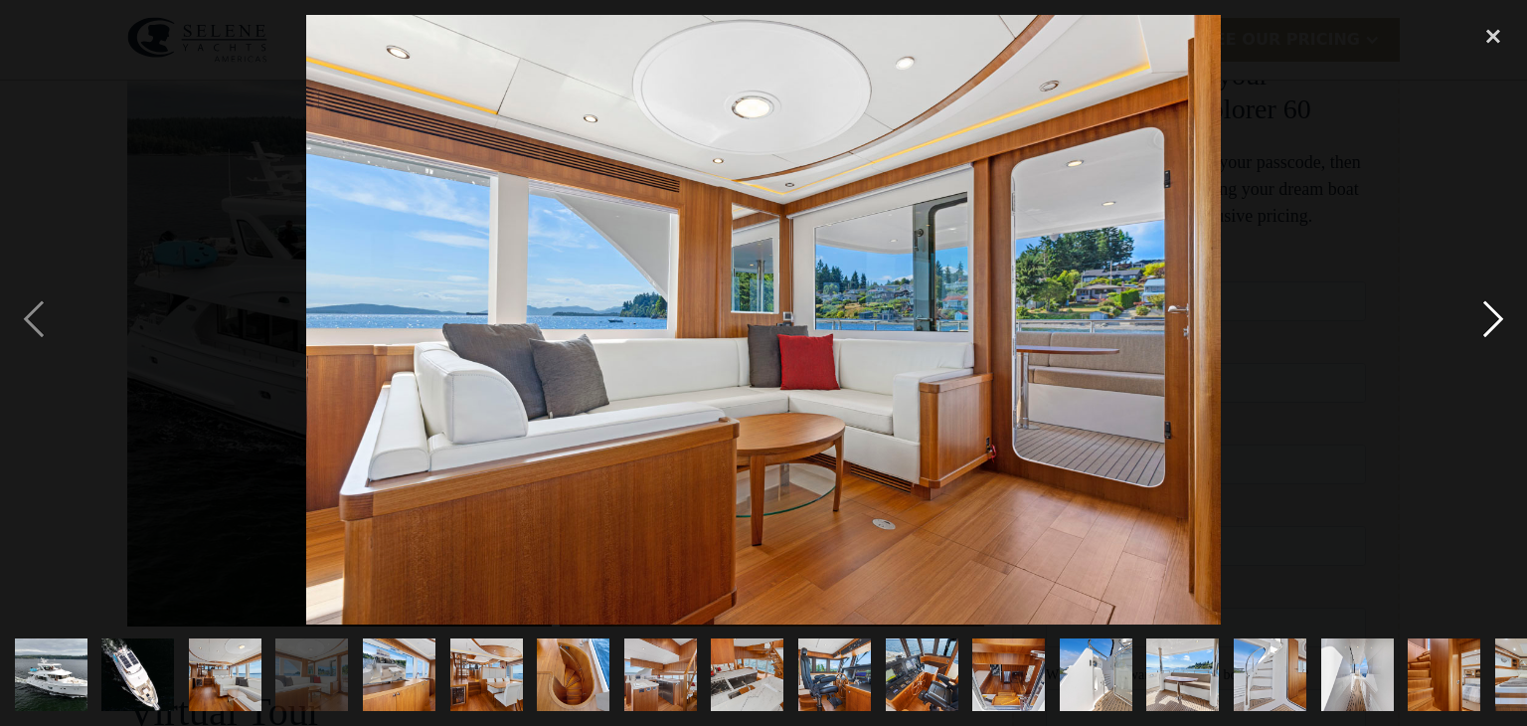
click at [1497, 312] on div "next image" at bounding box center [1493, 319] width 68 height 609
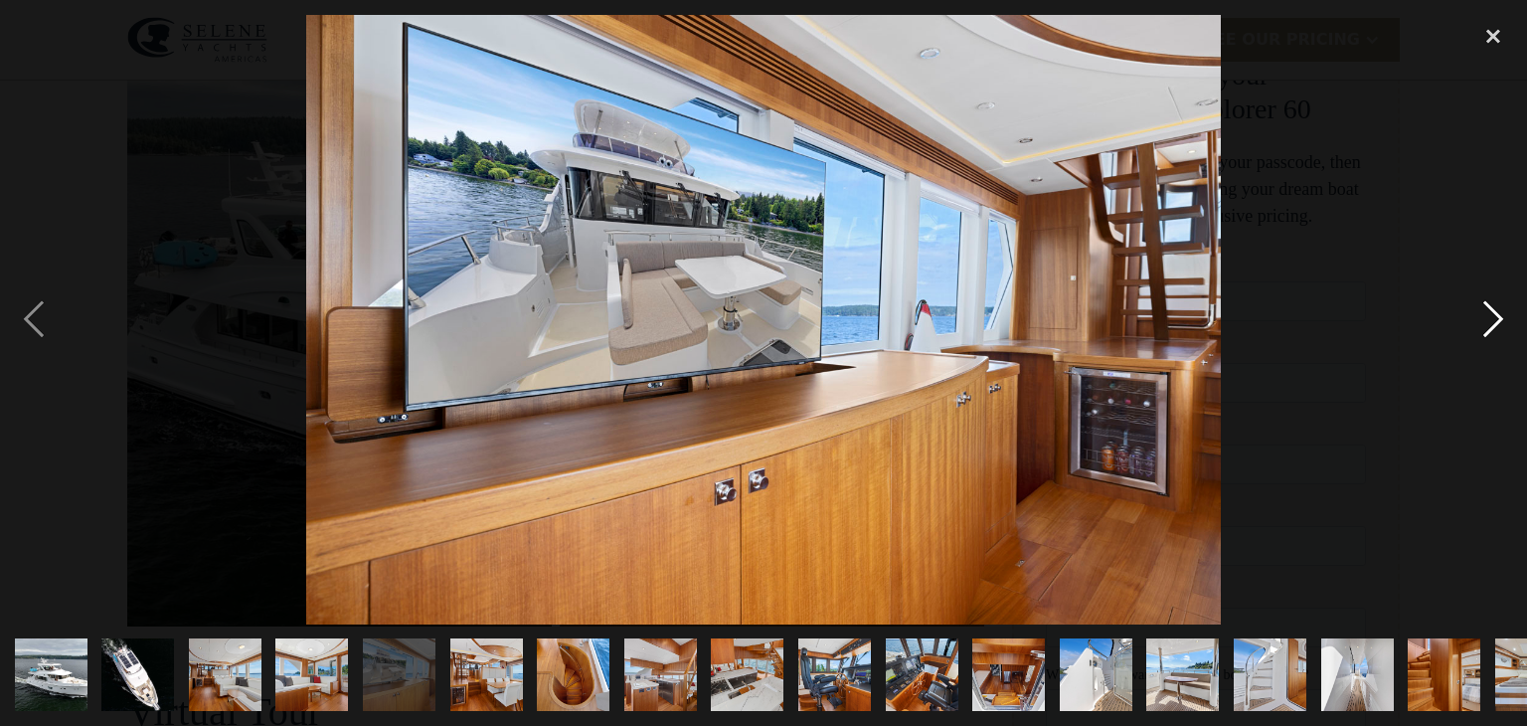
click at [1497, 312] on div "next image" at bounding box center [1493, 319] width 68 height 609
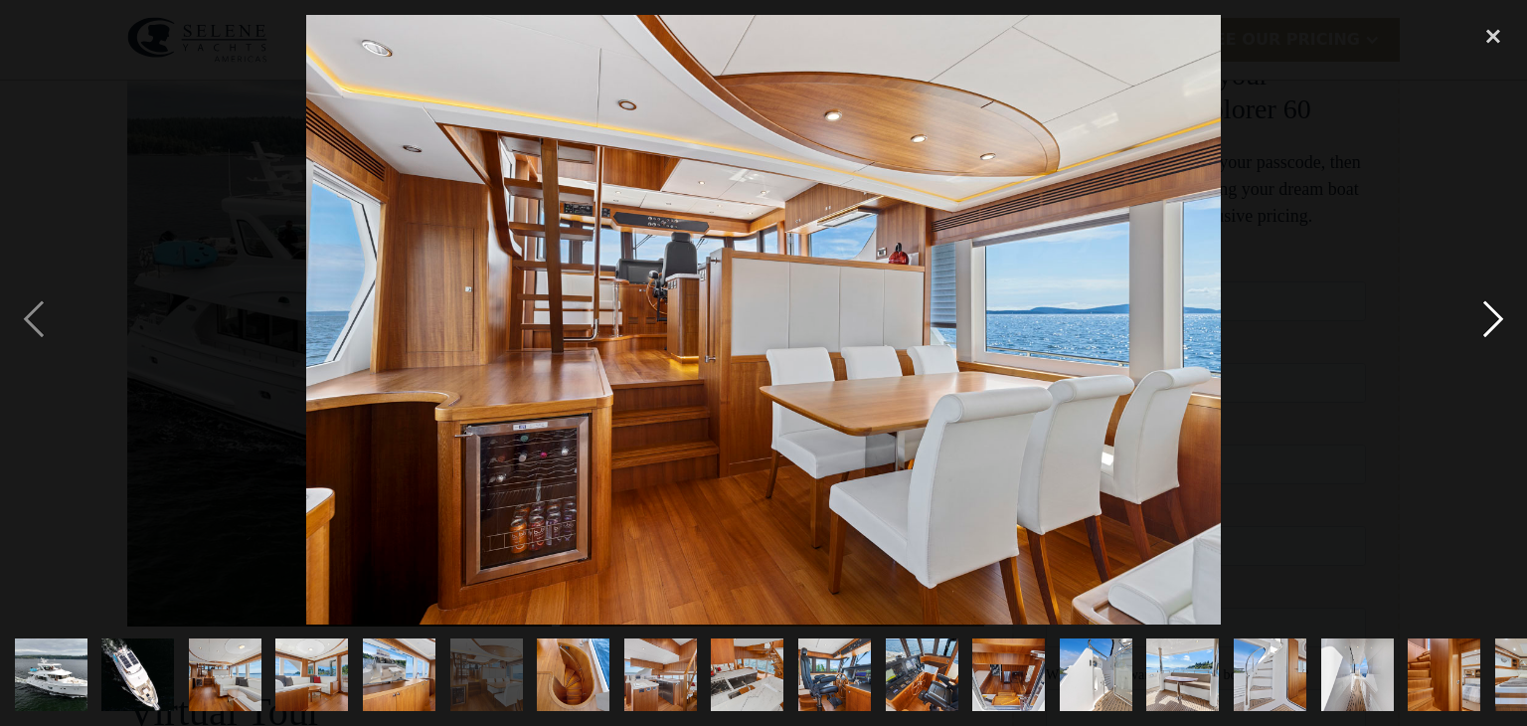
click at [1497, 312] on div "next image" at bounding box center [1493, 319] width 68 height 609
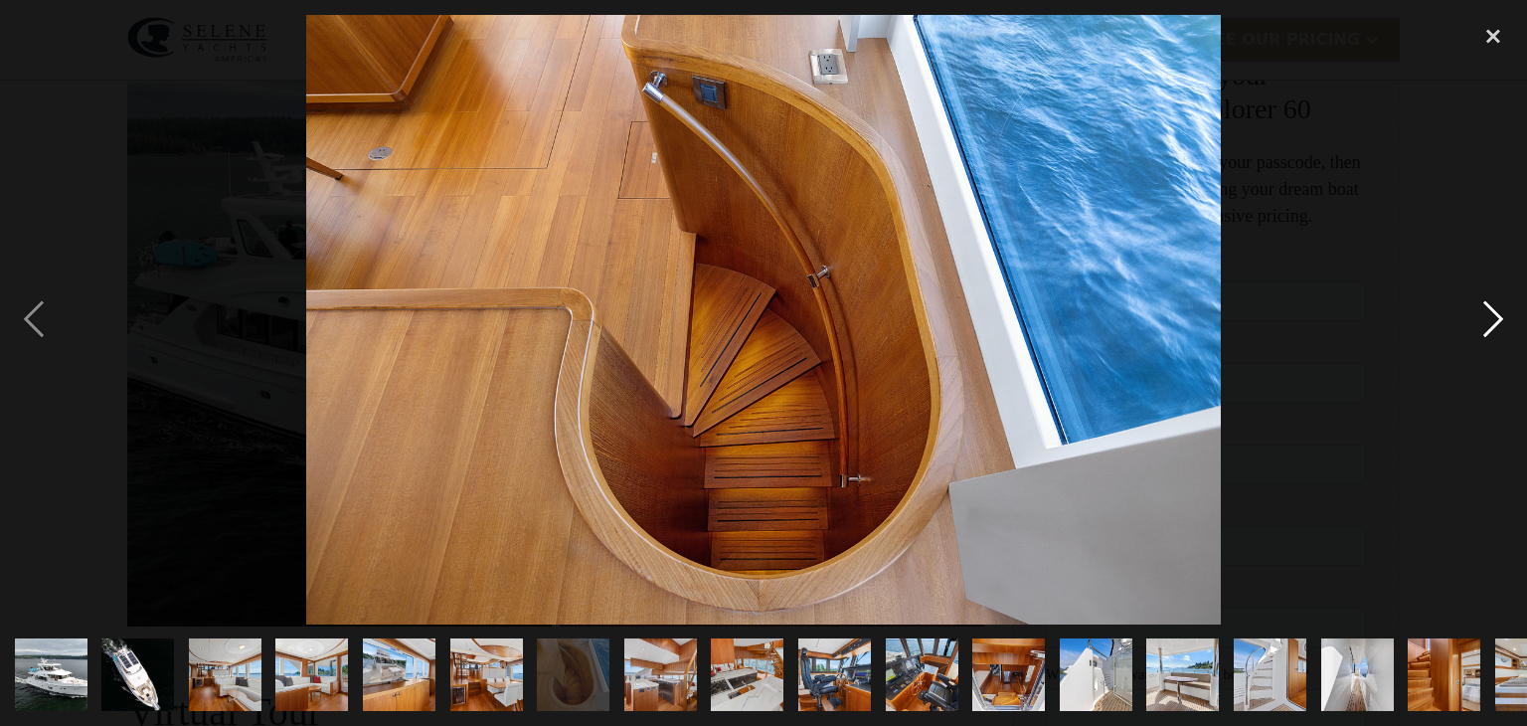
click at [1497, 312] on div "next image" at bounding box center [1493, 319] width 68 height 609
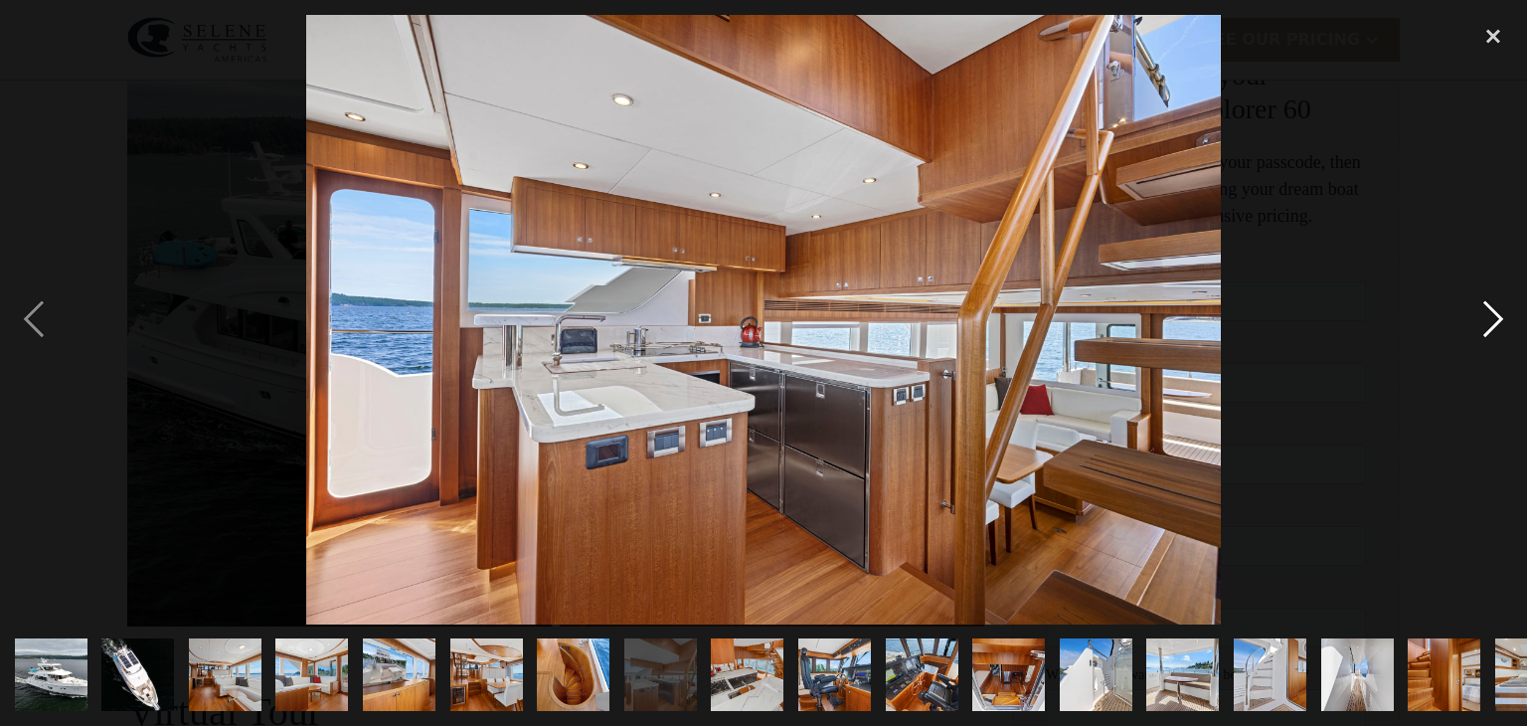
click at [1497, 312] on div "next image" at bounding box center [1493, 319] width 68 height 609
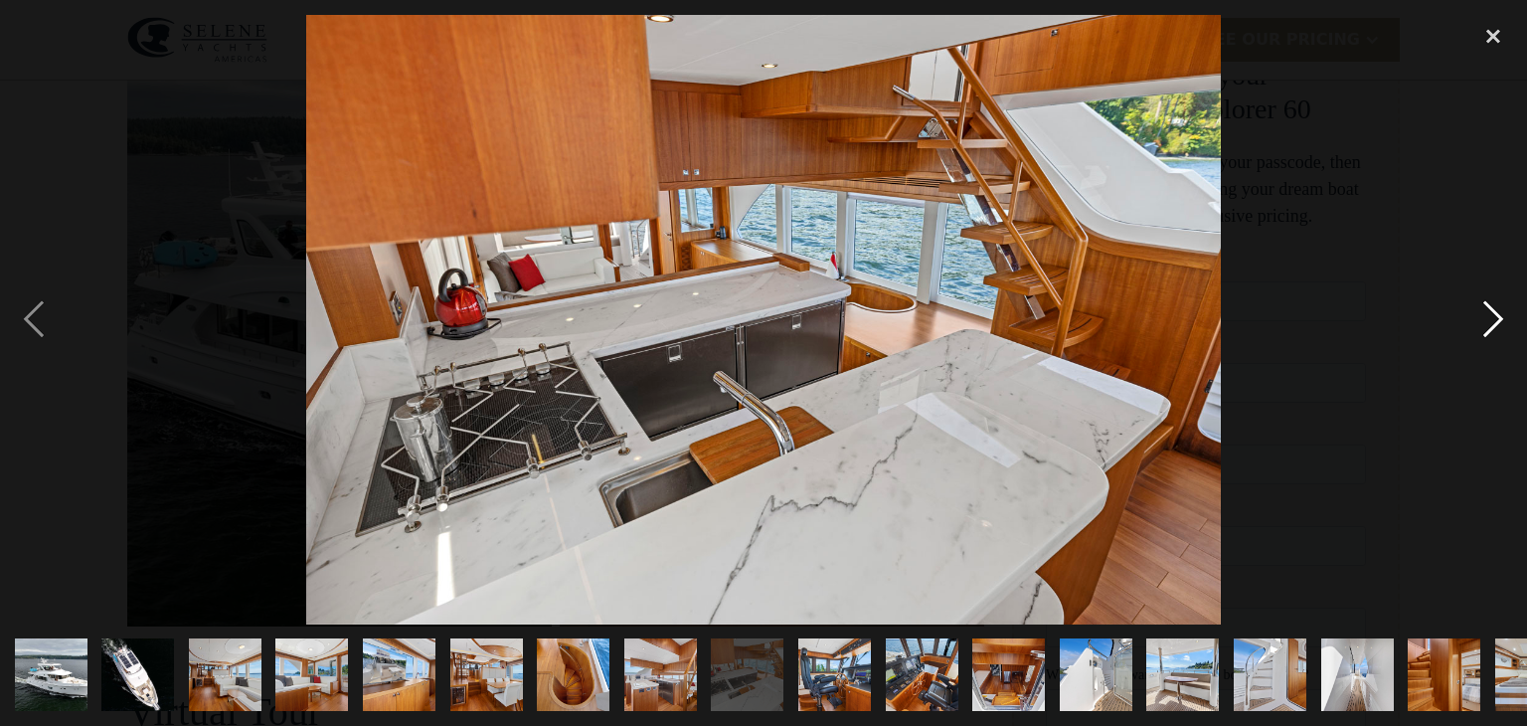
click at [1497, 312] on div "next image" at bounding box center [1493, 319] width 68 height 609
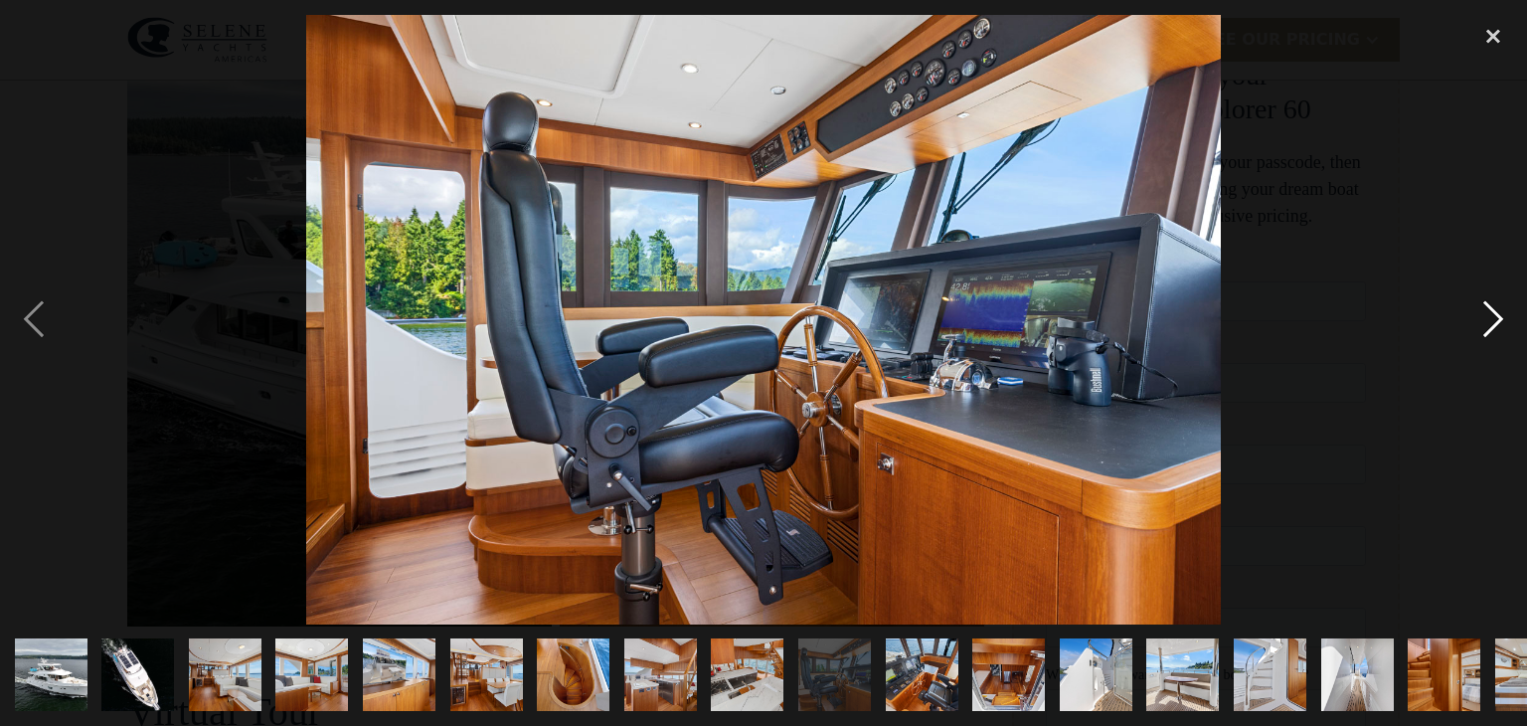
click at [1497, 312] on div "next image" at bounding box center [1493, 319] width 68 height 609
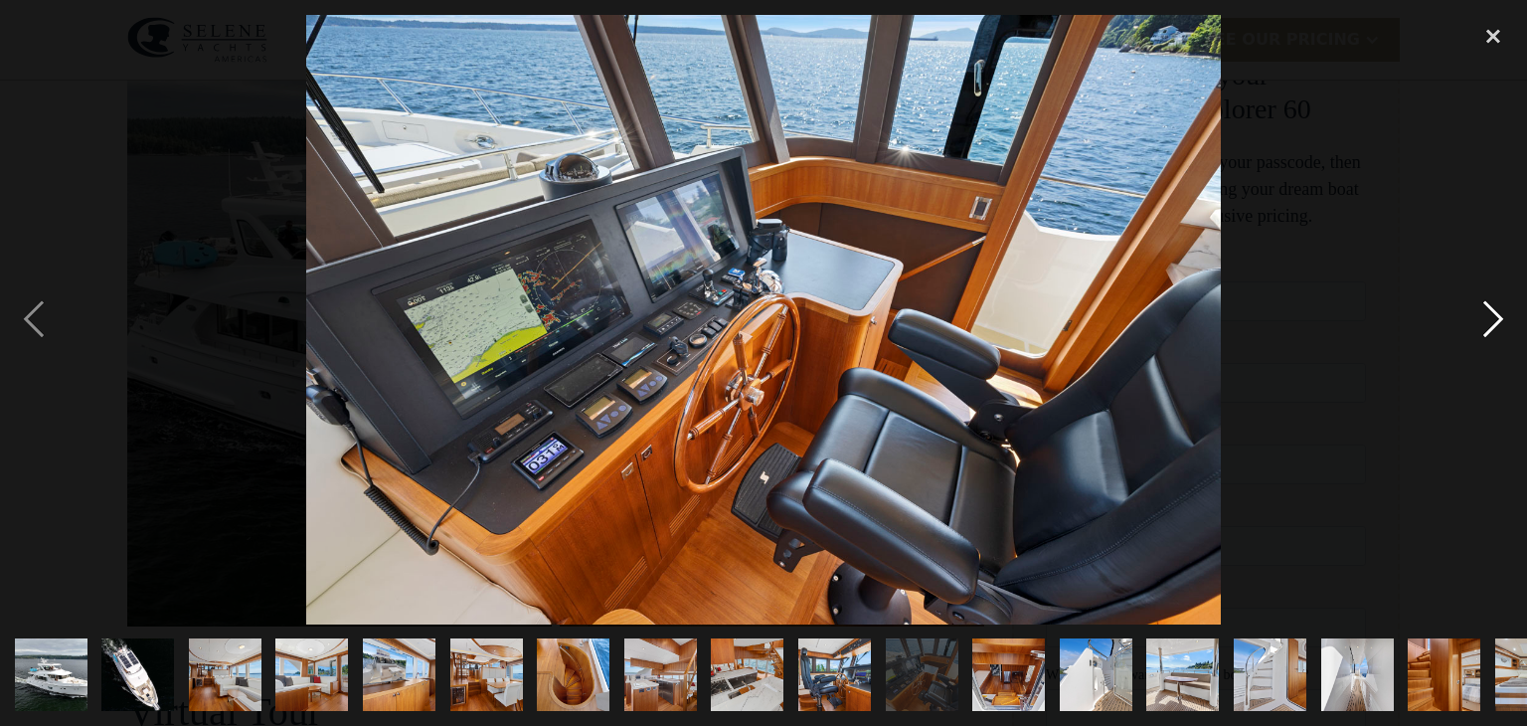
click at [1497, 312] on div "next image" at bounding box center [1493, 319] width 68 height 609
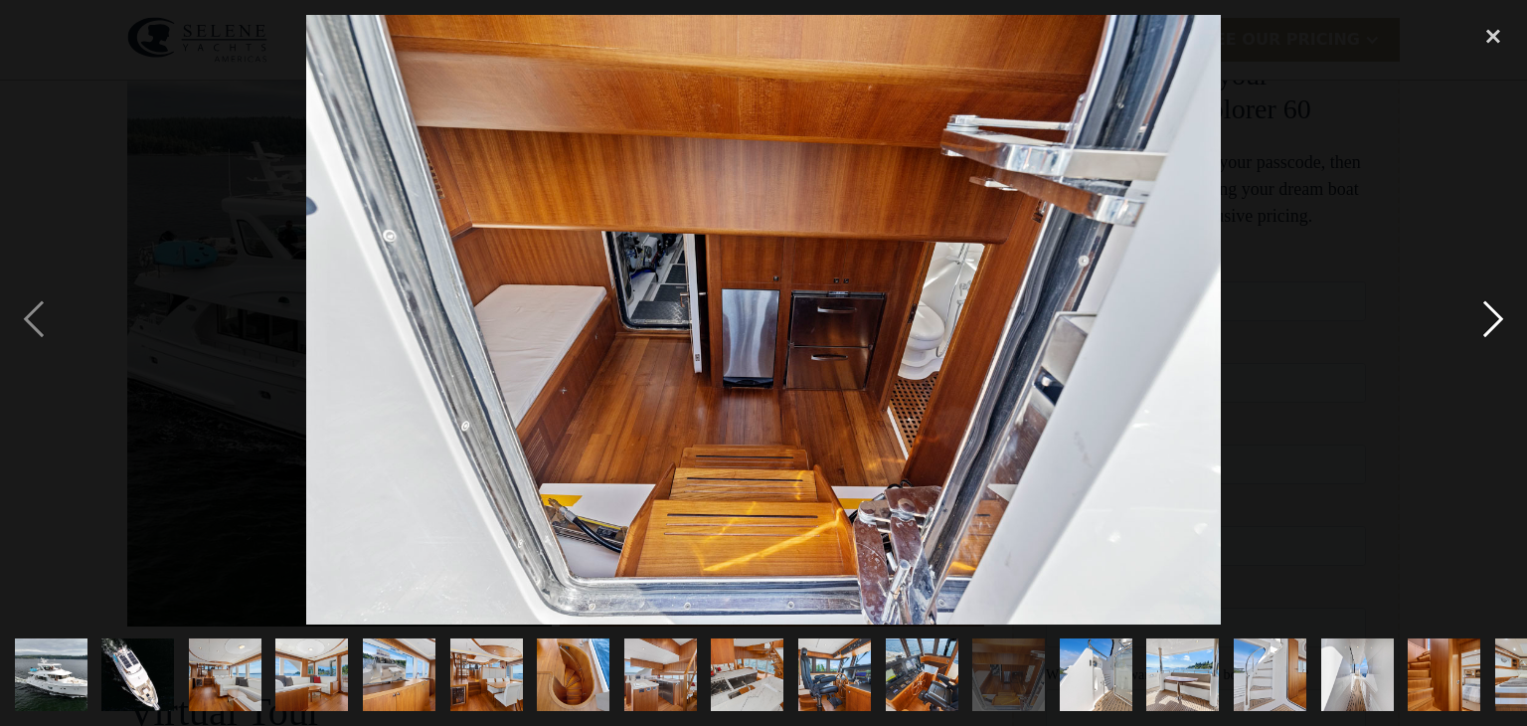
click at [1497, 312] on div "next image" at bounding box center [1493, 319] width 68 height 609
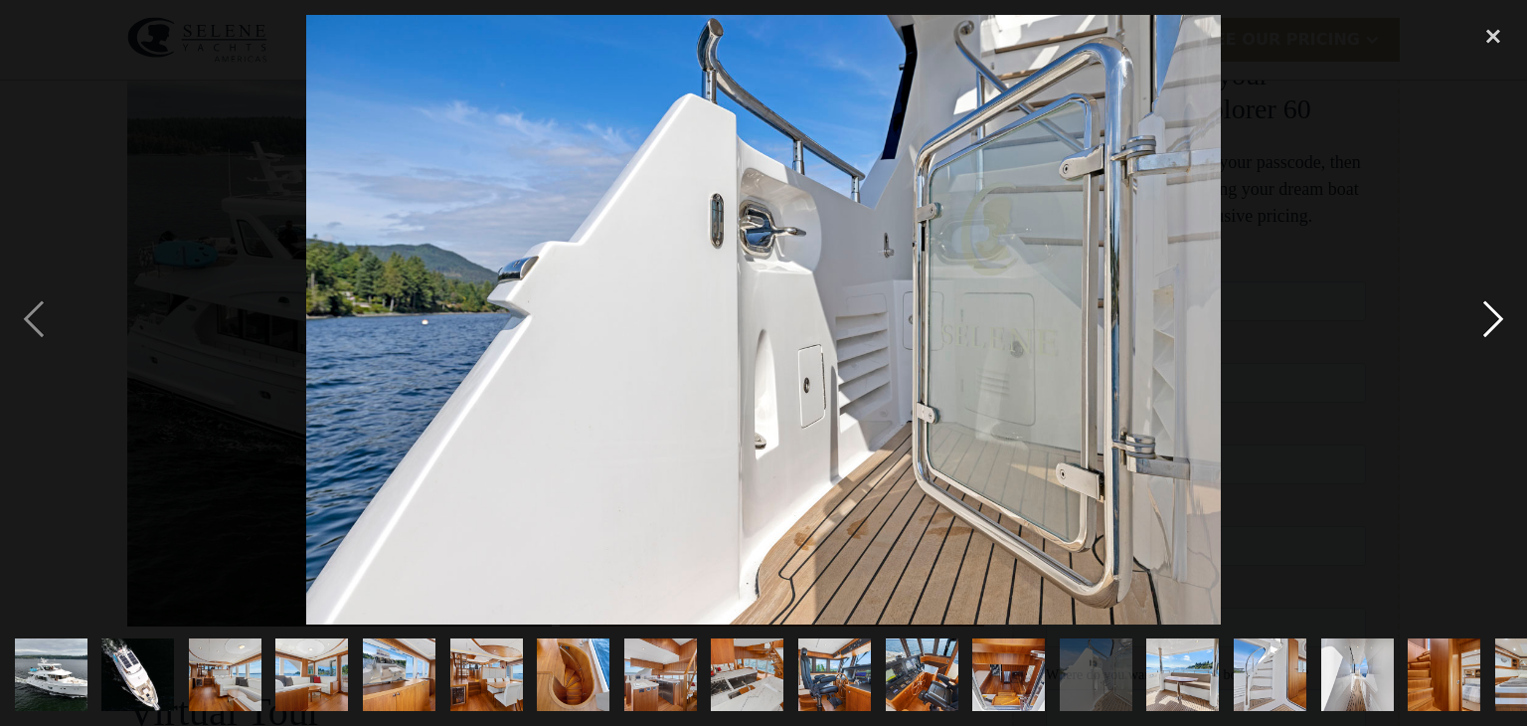
click at [1497, 312] on div "next image" at bounding box center [1493, 319] width 68 height 609
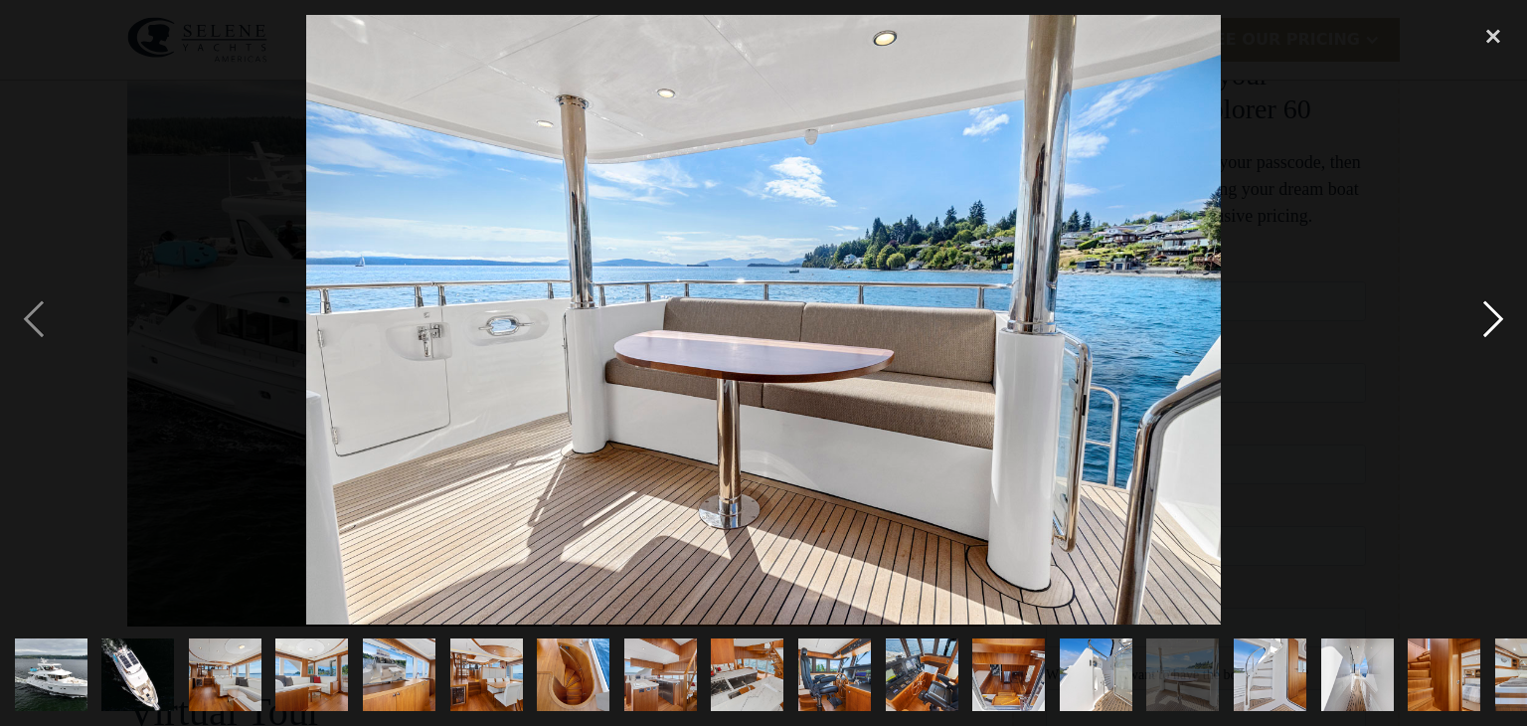
click at [1497, 312] on div "next image" at bounding box center [1493, 319] width 68 height 609
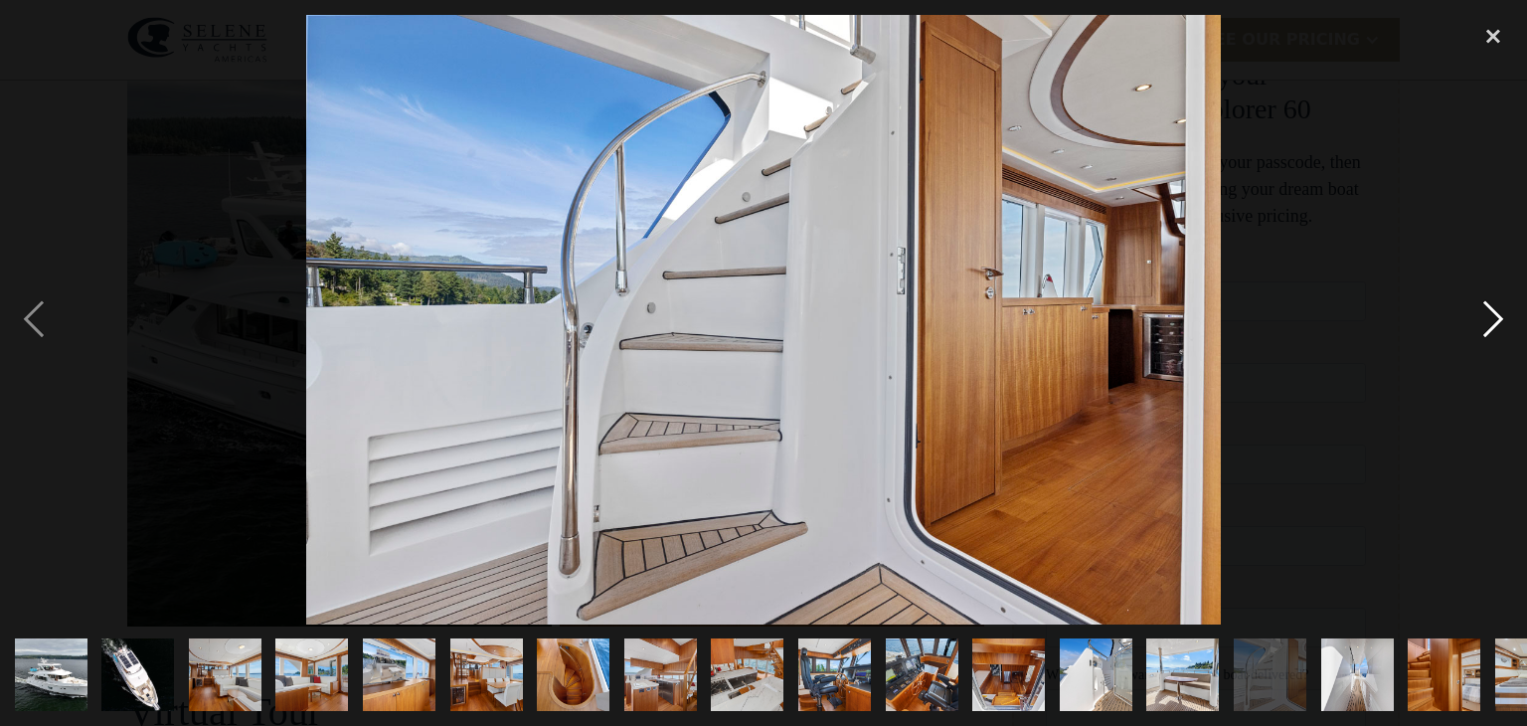
click at [1497, 312] on div "next image" at bounding box center [1493, 319] width 68 height 609
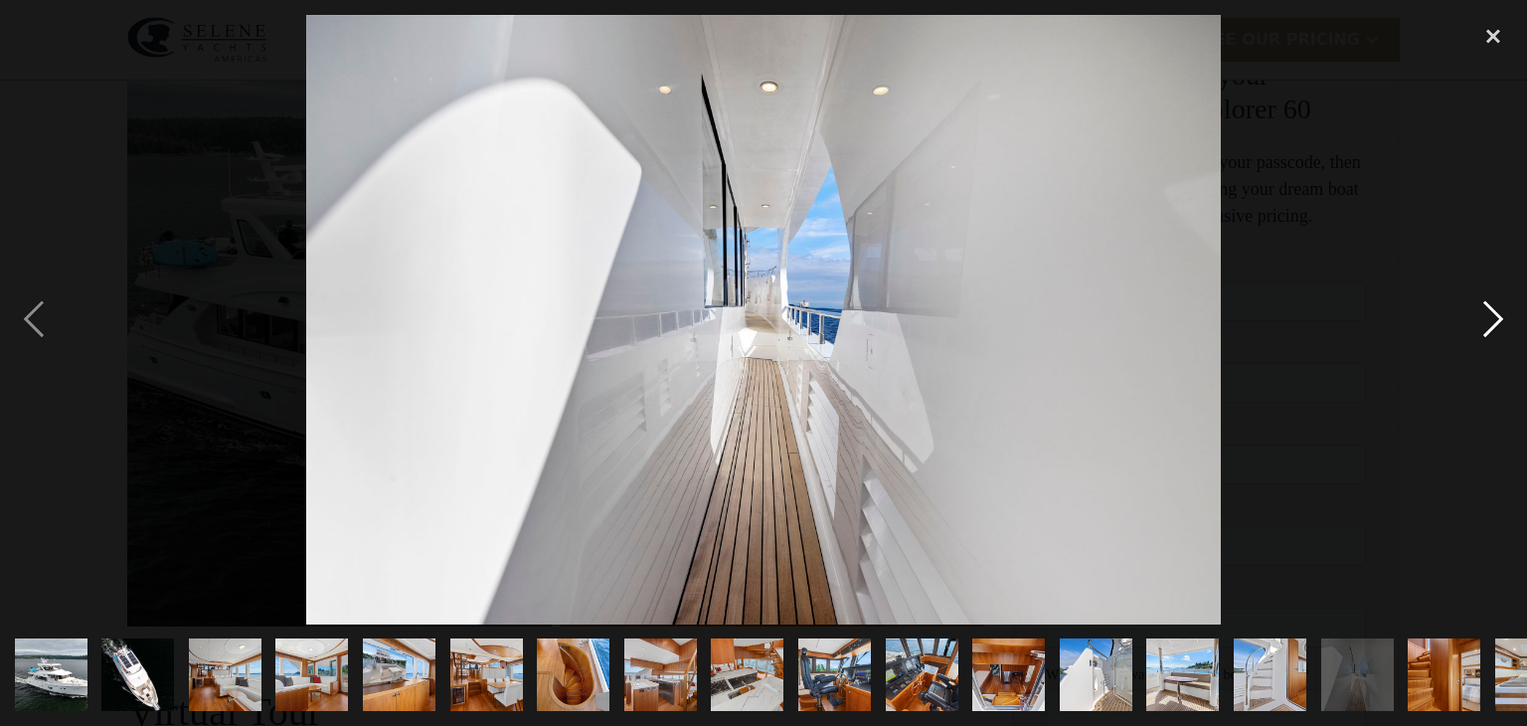
click at [1497, 312] on div "next image" at bounding box center [1493, 319] width 68 height 609
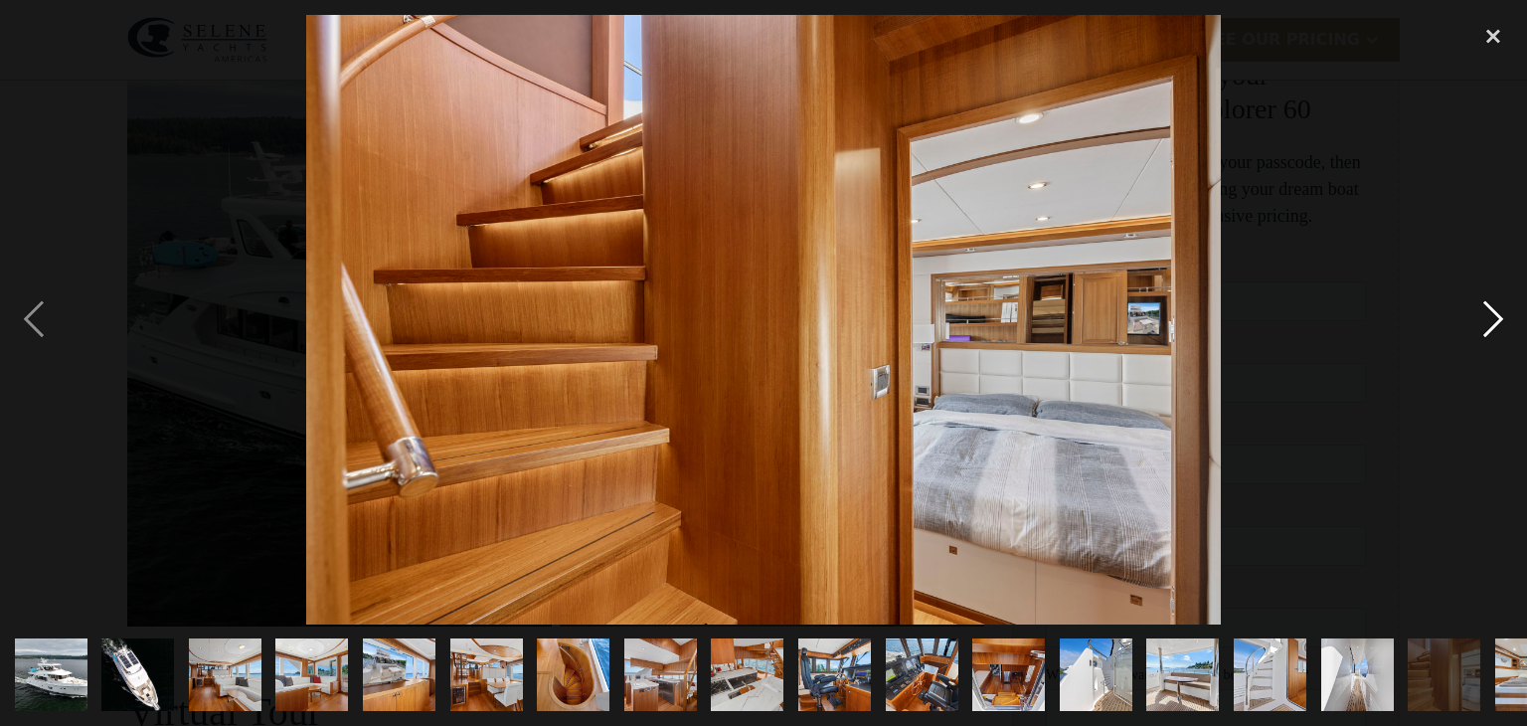
click at [1497, 312] on div "next image" at bounding box center [1493, 319] width 68 height 609
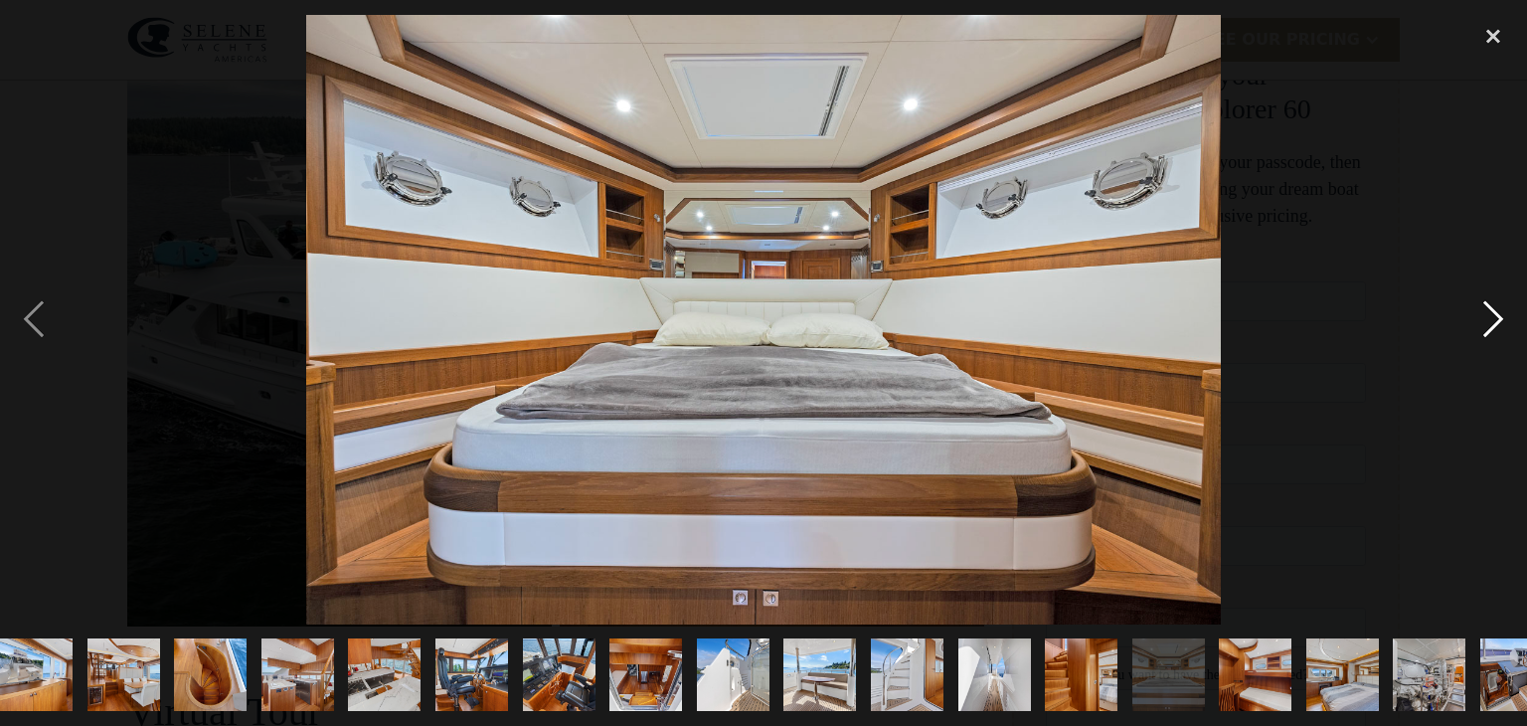
click at [1497, 312] on div "next image" at bounding box center [1493, 319] width 68 height 609
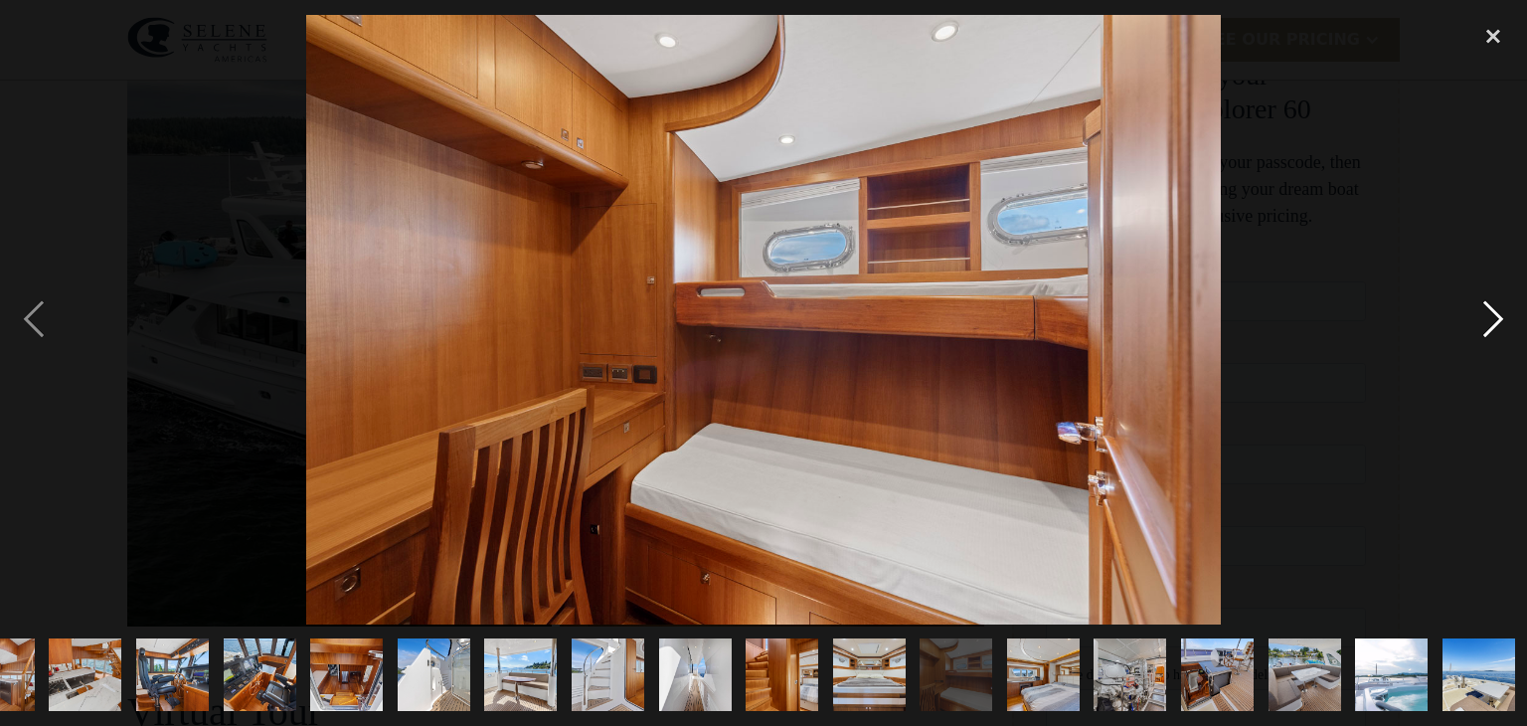
scroll to position [0, 662]
click at [1497, 312] on div "next image" at bounding box center [1493, 319] width 68 height 609
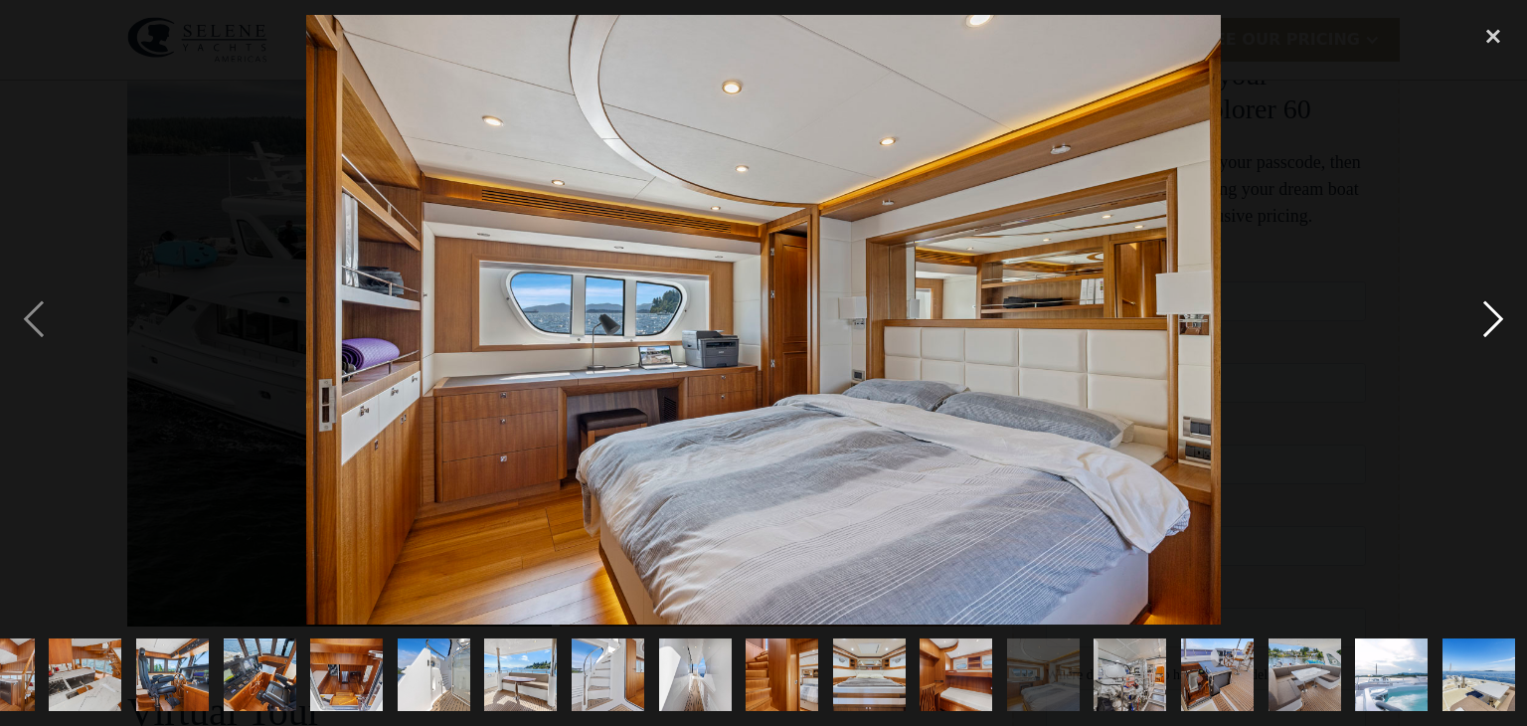
click at [1497, 312] on div "next image" at bounding box center [1493, 319] width 68 height 609
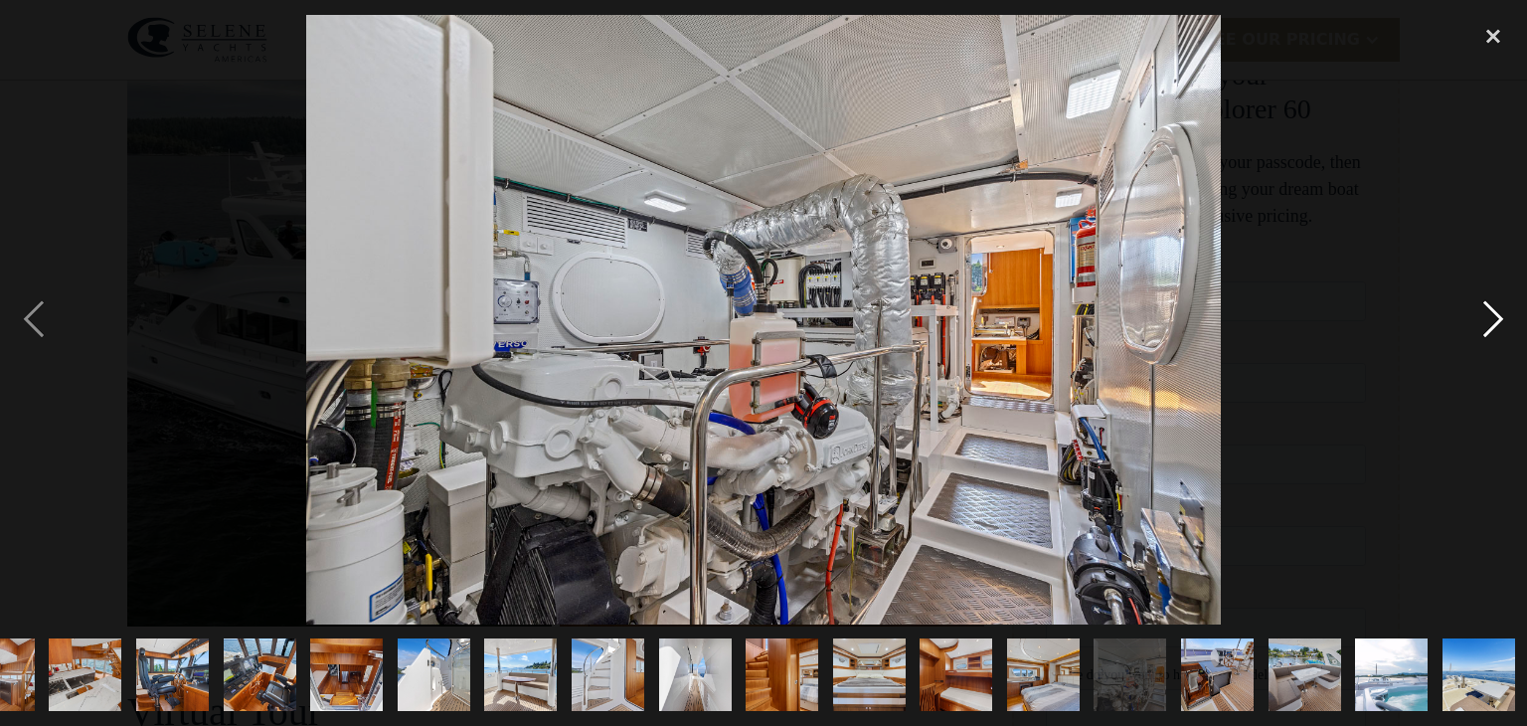
click at [1497, 312] on div "next image" at bounding box center [1493, 319] width 68 height 609
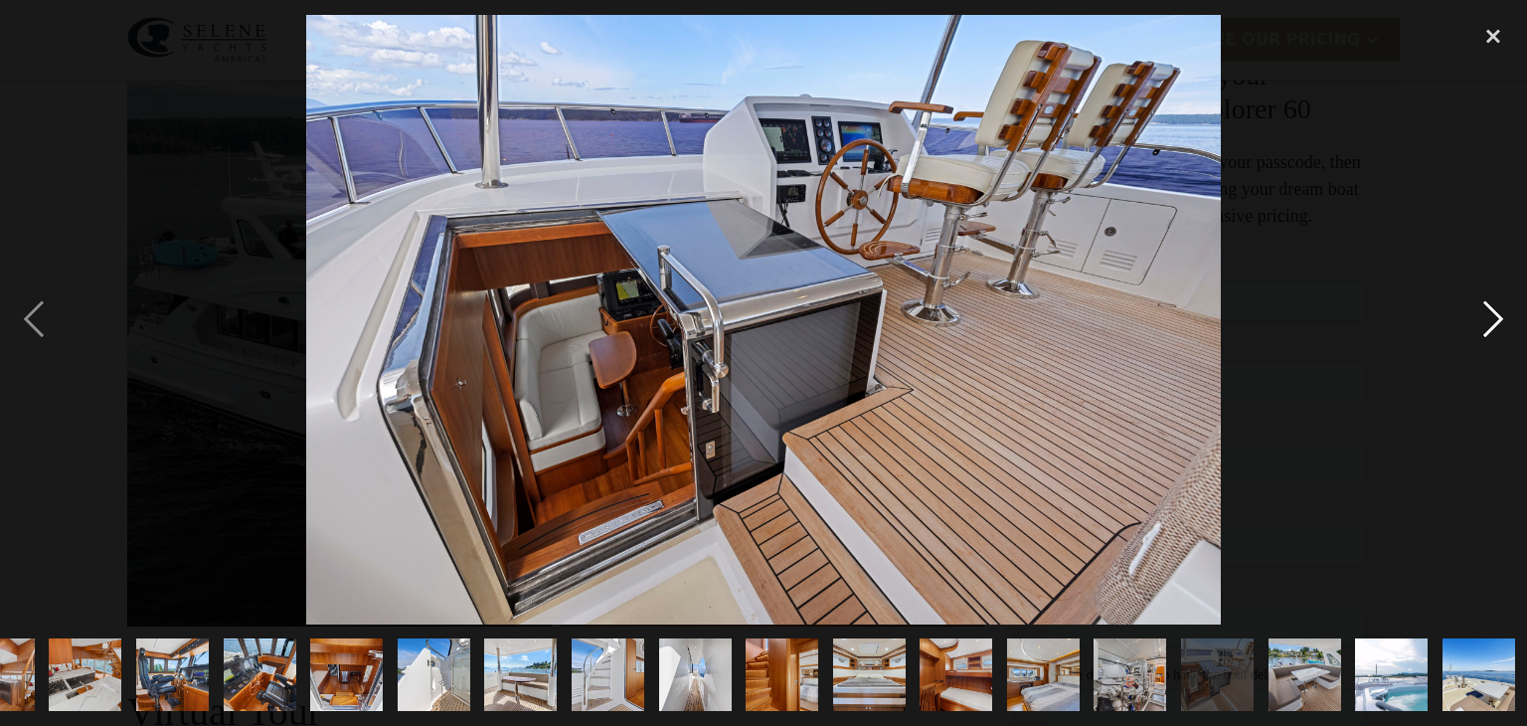
click at [1497, 312] on div "next image" at bounding box center [1493, 319] width 68 height 609
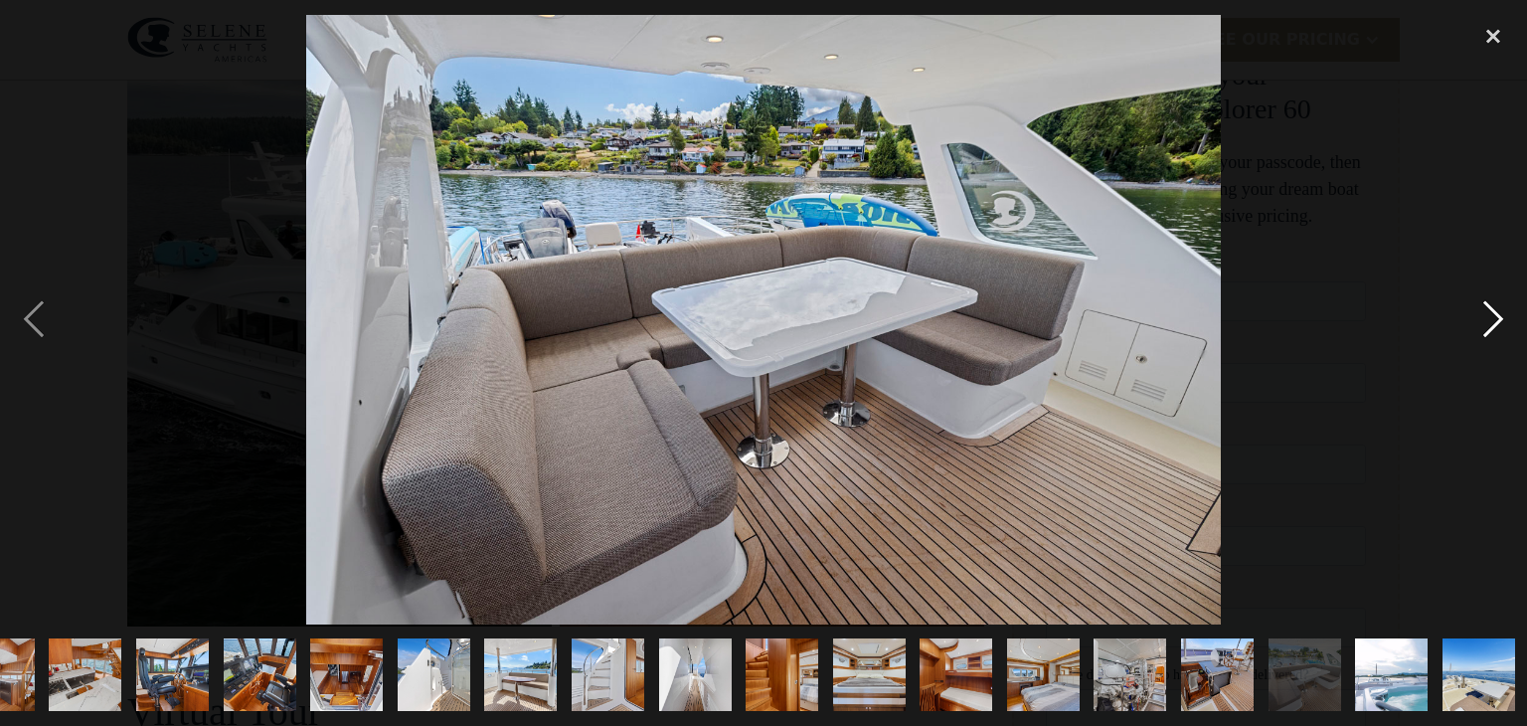
click at [1497, 312] on div "next image" at bounding box center [1493, 319] width 68 height 609
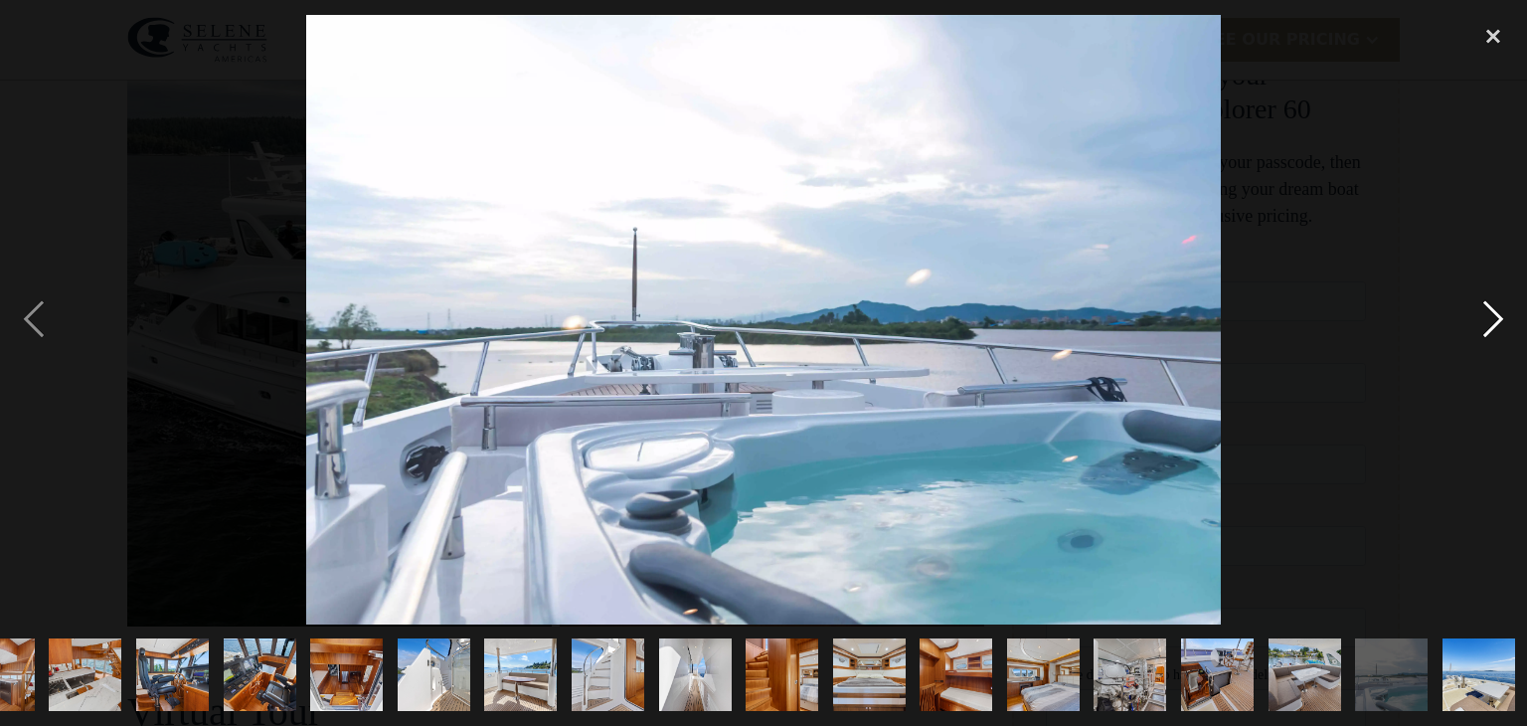
click at [1497, 312] on div "next image" at bounding box center [1493, 319] width 68 height 609
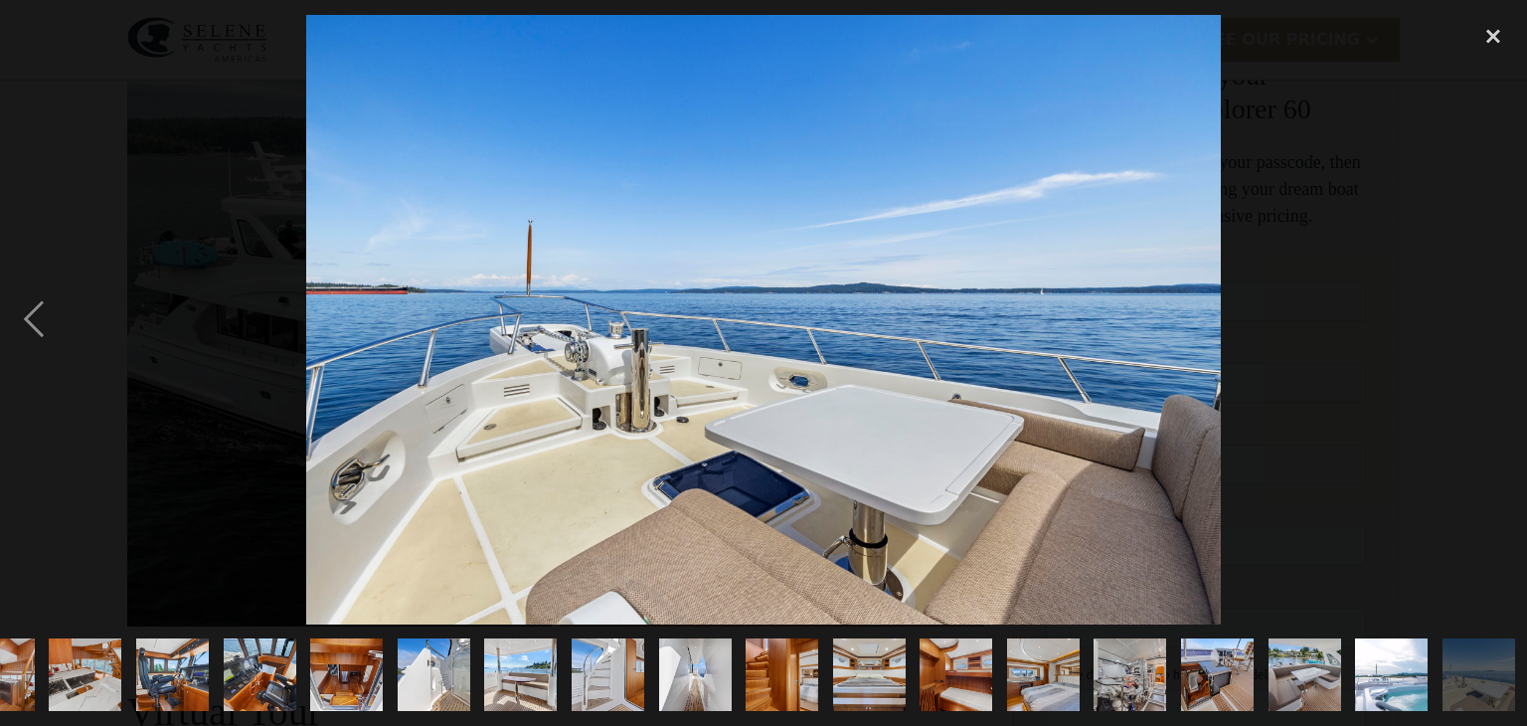
click at [1497, 312] on div "next image" at bounding box center [1493, 319] width 68 height 609
click at [1491, 34] on div "close lightbox" at bounding box center [1493, 37] width 68 height 44
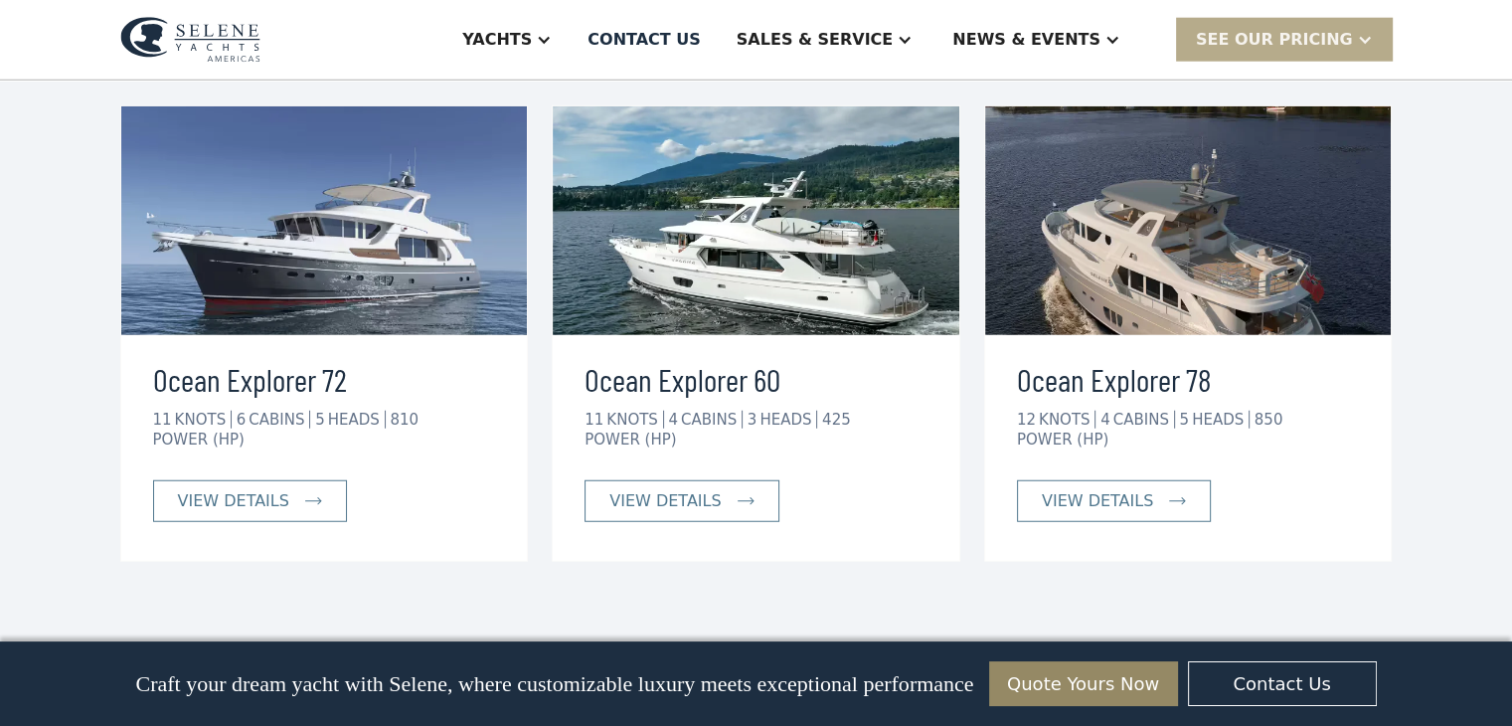
scroll to position [4639, 0]
